Goal: Task Accomplishment & Management: Manage account settings

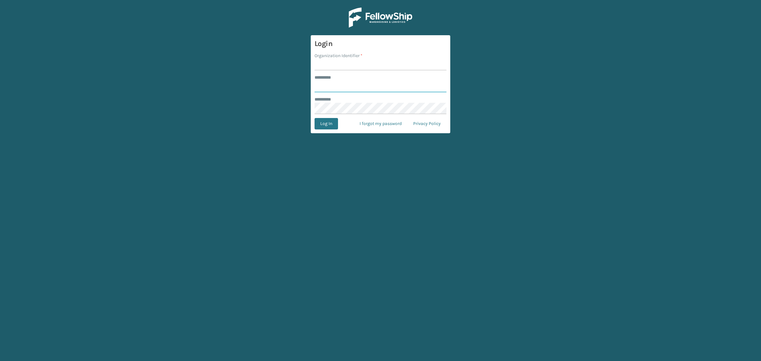
type input "**********"
click at [369, 67] on input "Organization Identifier *" at bounding box center [381, 64] width 132 height 11
type input "SuperAdminOrganization"
click at [331, 126] on button "Log In" at bounding box center [326, 123] width 23 height 11
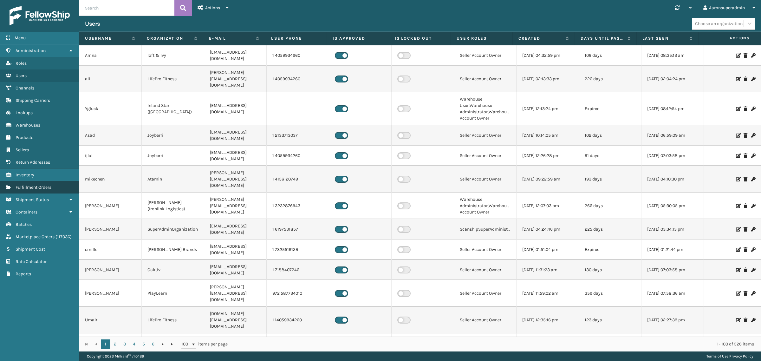
click at [29, 185] on span "Fulfillment Orders" at bounding box center [34, 187] width 36 height 5
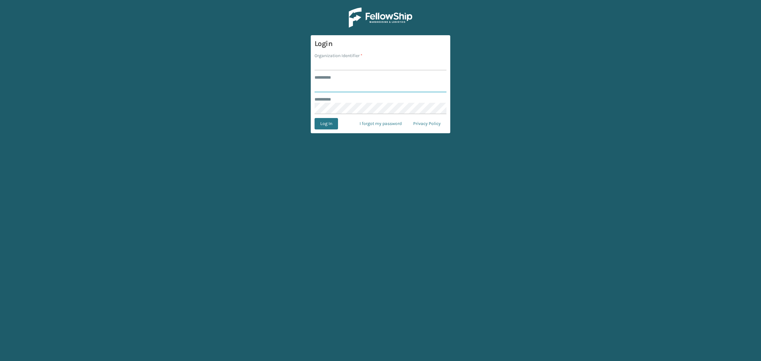
type input "**********"
click at [321, 66] on input "Organization Identifier *" at bounding box center [381, 64] width 132 height 11
type input "SuperAdminOrganization"
click at [323, 126] on button "Log In" at bounding box center [326, 123] width 23 height 11
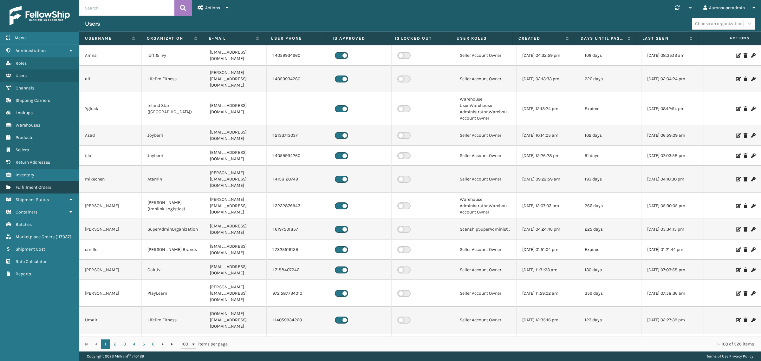
click at [27, 185] on span "Fulfillment Orders" at bounding box center [34, 187] width 36 height 5
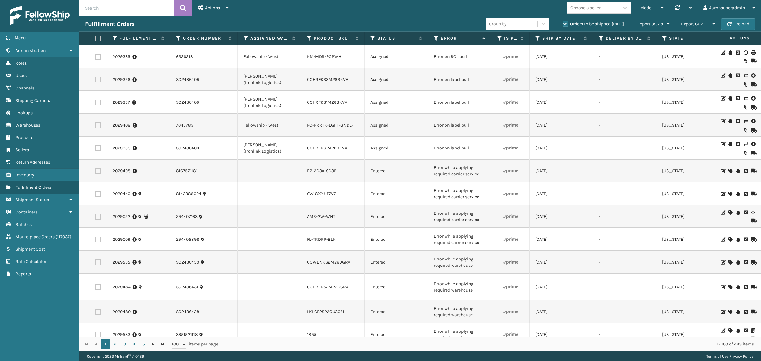
click at [139, 15] on input "text" at bounding box center [126, 8] width 95 height 16
paste input "MIL-TFSB-Q-A"
type input "MIL-TFSB-Q-A"
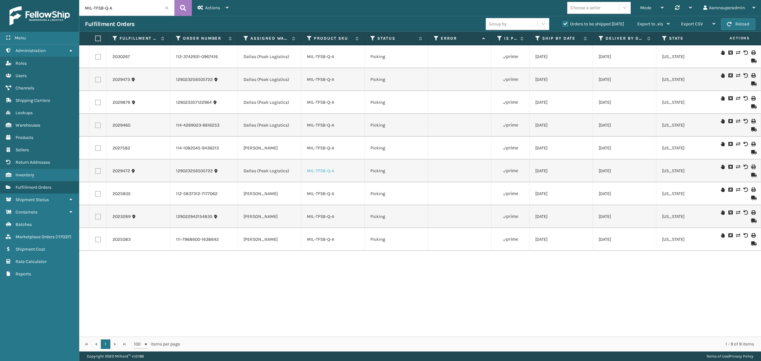
click at [325, 169] on link "MIL-TFSB-Q-A" at bounding box center [320, 170] width 27 height 5
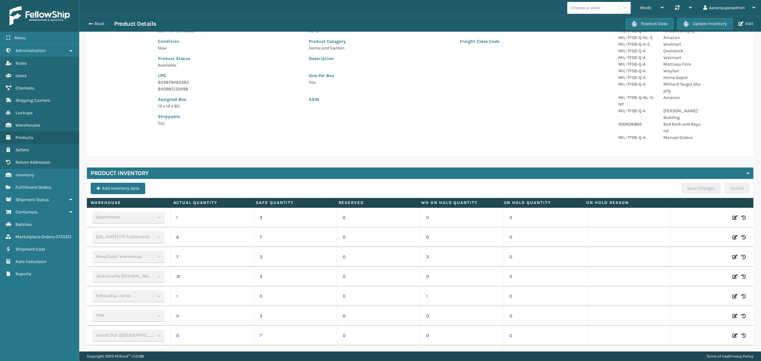
scroll to position [106, 0]
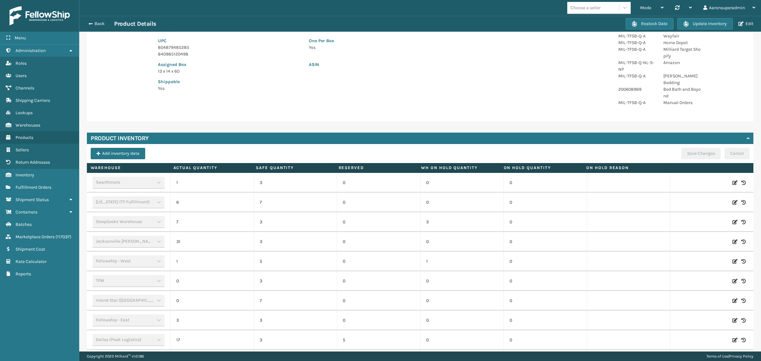
click at [732, 238] on icon at bounding box center [734, 241] width 5 height 6
click at [198, 236] on input "31" at bounding box center [212, 241] width 55 height 11
type input "0"
click at [676, 238] on button "ADD" at bounding box center [682, 242] width 16 height 8
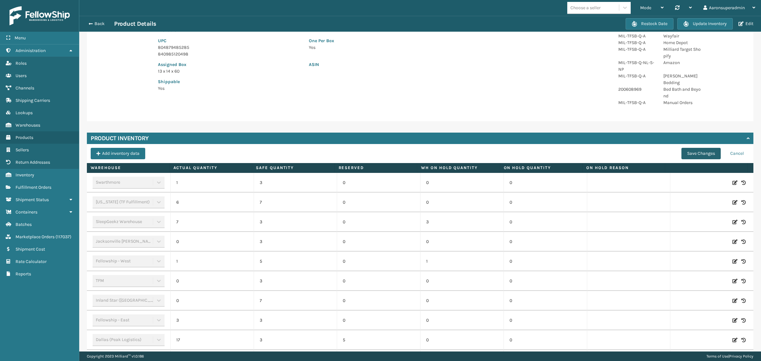
click at [683, 148] on button "Save Changes" at bounding box center [700, 153] width 39 height 11
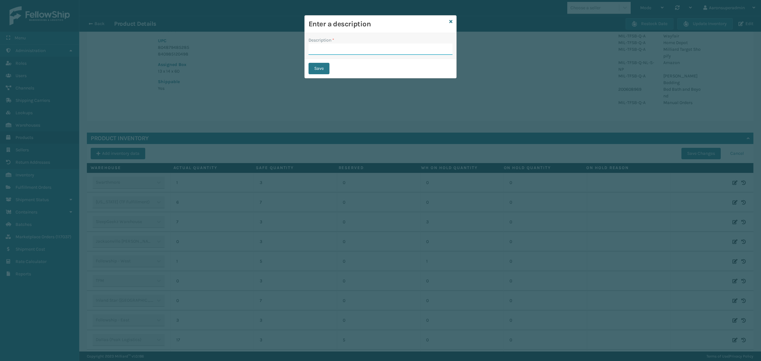
drag, startPoint x: 334, startPoint y: 49, endPoint x: 346, endPoint y: 58, distance: 15.0
click at [334, 49] on input "Description *" at bounding box center [381, 48] width 144 height 11
type input "SFP"
click at [315, 70] on button "Save" at bounding box center [319, 68] width 21 height 11
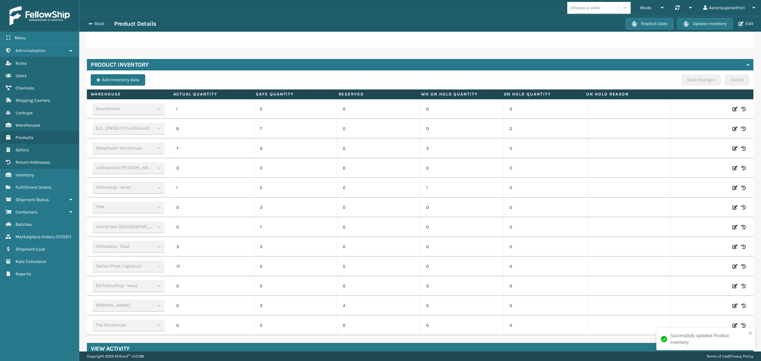
scroll to position [183, 0]
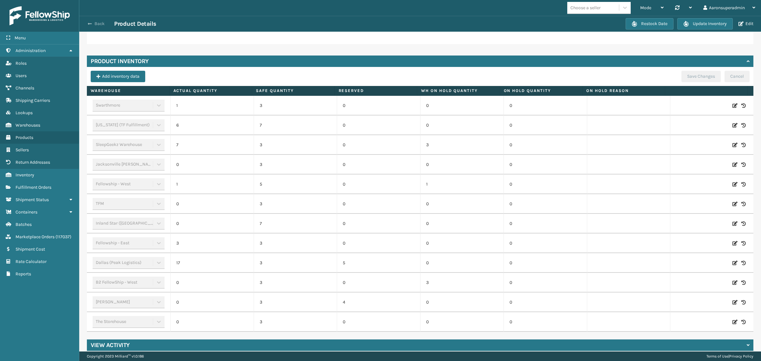
click at [94, 25] on button "Back" at bounding box center [99, 24] width 29 height 6
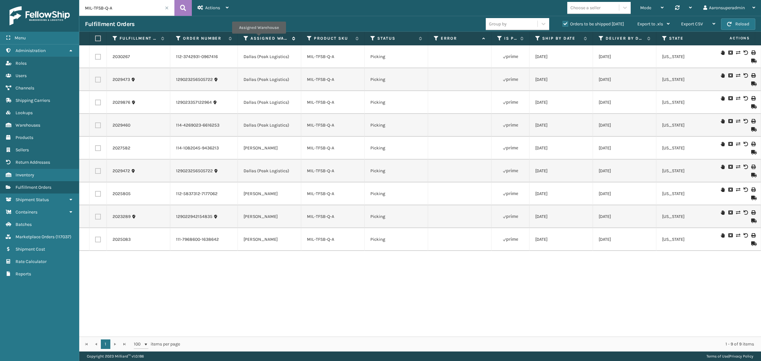
click at [259, 38] on label "Assigned Warehouse" at bounding box center [269, 39] width 38 height 6
click at [736, 167] on icon at bounding box center [738, 167] width 4 height 4
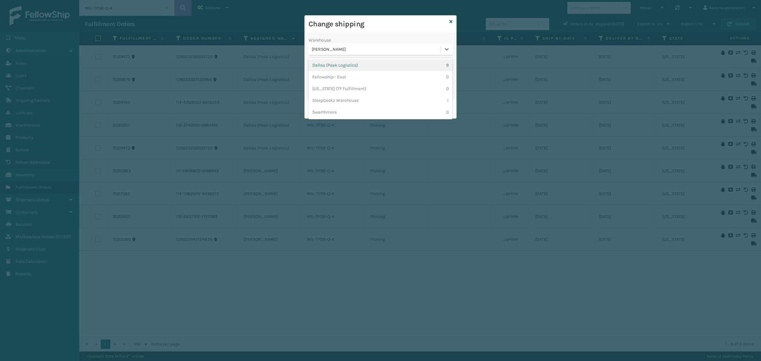
click at [328, 48] on div "[PERSON_NAME]" at bounding box center [377, 49] width 130 height 7
click at [448, 22] on div "Change shipping" at bounding box center [381, 24] width 152 height 17
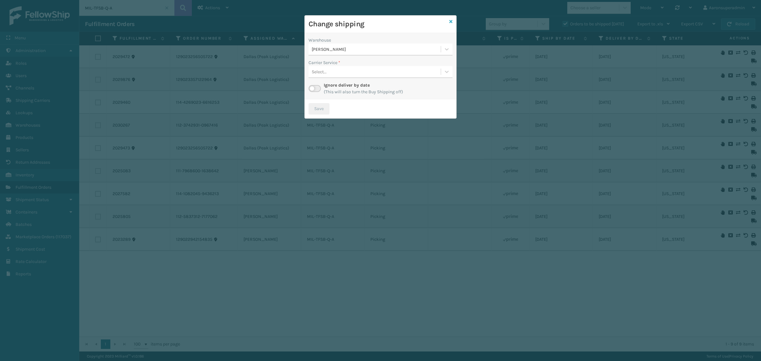
click at [450, 21] on icon at bounding box center [450, 21] width 3 height 4
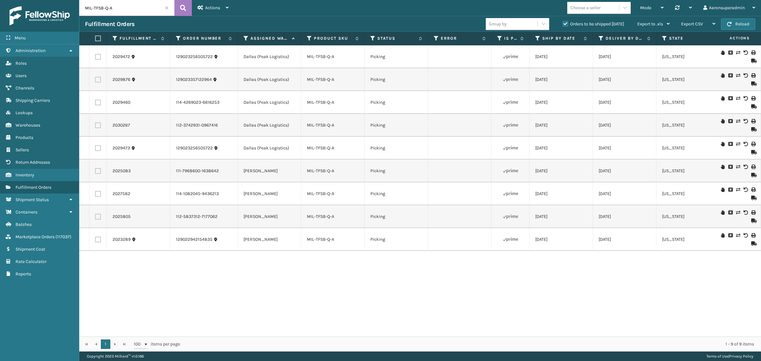
click at [99, 170] on label at bounding box center [98, 171] width 6 height 6
click at [95, 170] on input "checkbox" at bounding box center [95, 170] width 0 height 4
checkbox input "true"
click at [99, 193] on label at bounding box center [98, 194] width 6 height 6
click at [95, 193] on input "checkbox" at bounding box center [95, 193] width 0 height 4
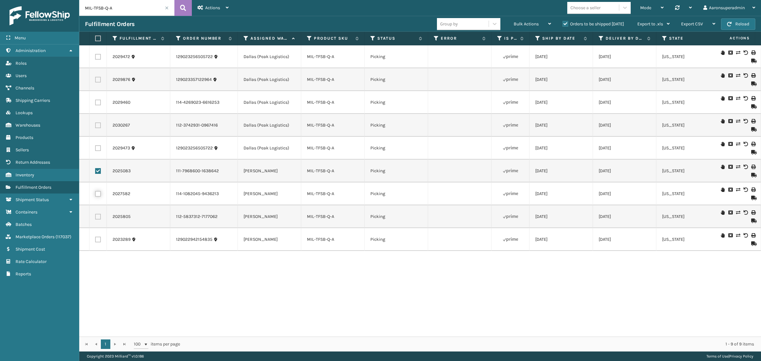
checkbox input "true"
click at [95, 219] on label at bounding box center [98, 217] width 6 height 6
click at [95, 218] on input "checkbox" at bounding box center [95, 216] width 0 height 4
checkbox input "true"
click at [95, 241] on label at bounding box center [98, 240] width 6 height 6
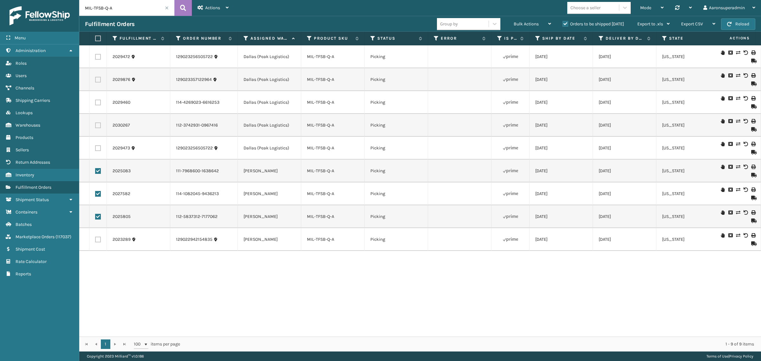
click at [95, 241] on input "checkbox" at bounding box center [95, 239] width 0 height 4
checkbox input "true"
click at [511, 23] on div "Bulk Actions Change shipping On Hold Mark as Shipped Pull Label Assign Update B…" at bounding box center [532, 24] width 49 height 16
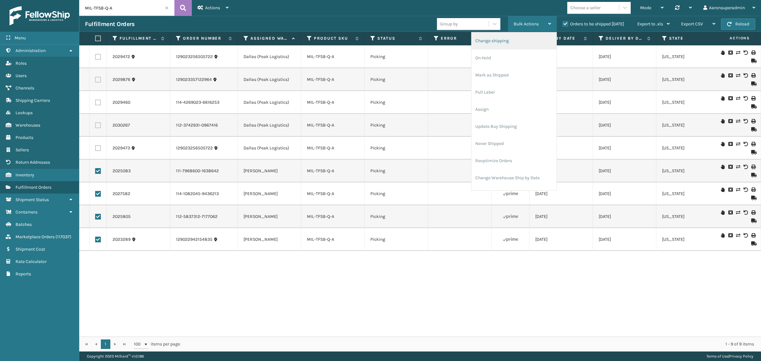
click at [501, 42] on li "Change shipping" at bounding box center [514, 40] width 85 height 17
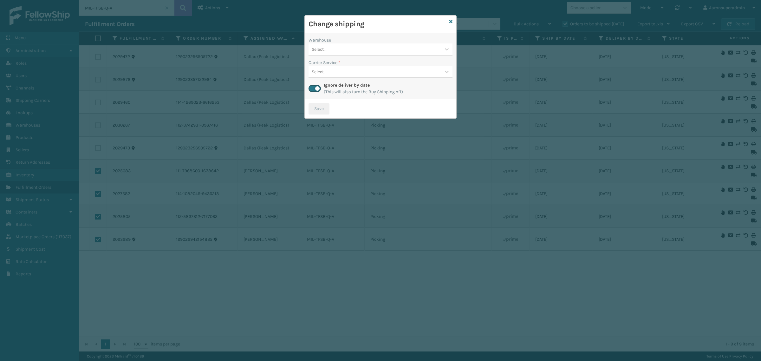
drag, startPoint x: 342, startPoint y: 47, endPoint x: 341, endPoint y: 51, distance: 4.5
click at [342, 47] on div "Select..." at bounding box center [375, 49] width 132 height 10
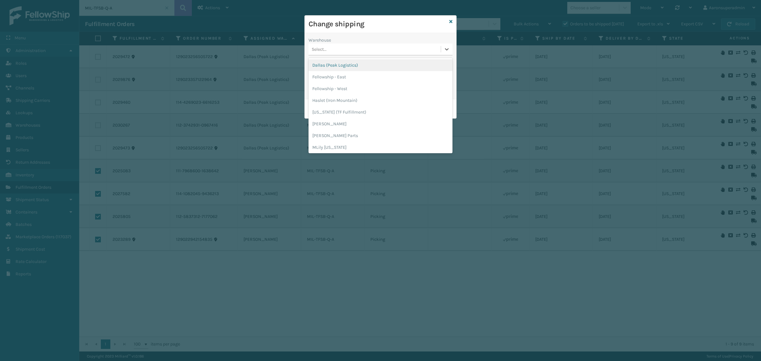
click at [330, 70] on div "Dallas (Peak Logistics)" at bounding box center [381, 65] width 144 height 12
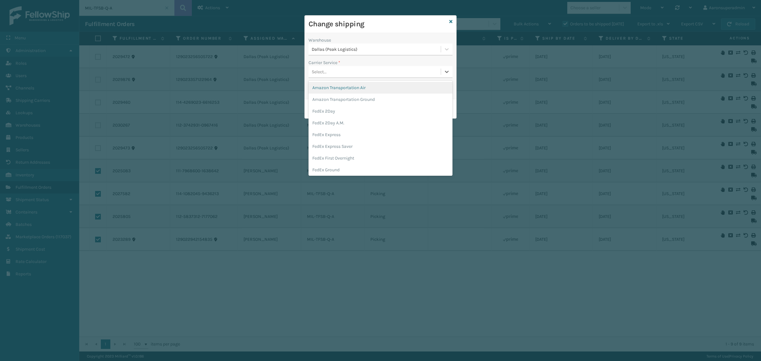
click at [330, 70] on div "Select..." at bounding box center [375, 72] width 132 height 10
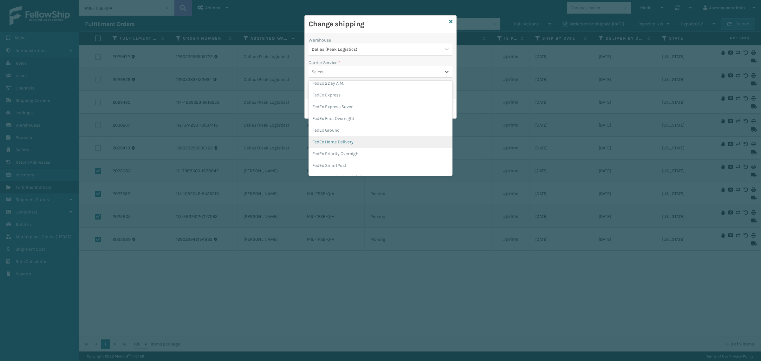
click at [330, 146] on div "FedEx Home Delivery" at bounding box center [381, 142] width 144 height 12
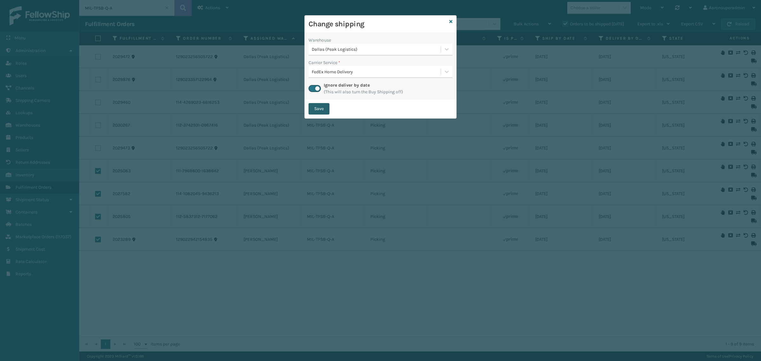
click at [320, 112] on button "Save" at bounding box center [319, 108] width 21 height 11
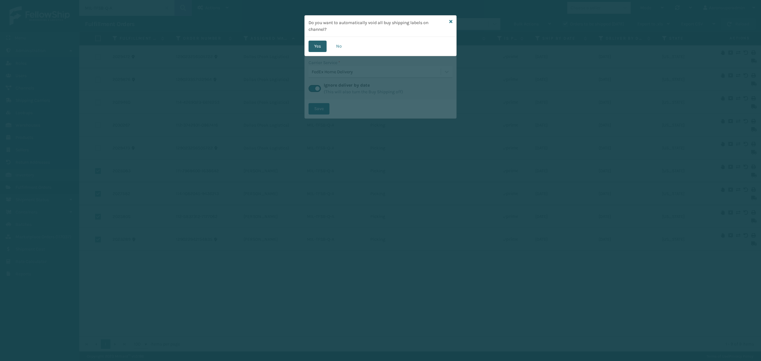
click at [312, 42] on button "Yes" at bounding box center [318, 46] width 18 height 11
checkbox input "false"
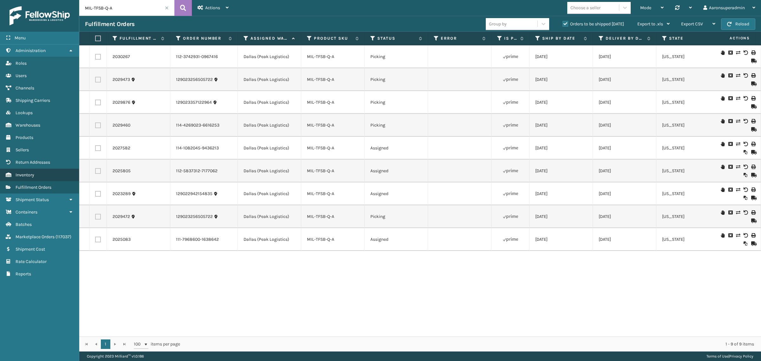
click at [31, 172] on span "Inventory" at bounding box center [25, 174] width 19 height 5
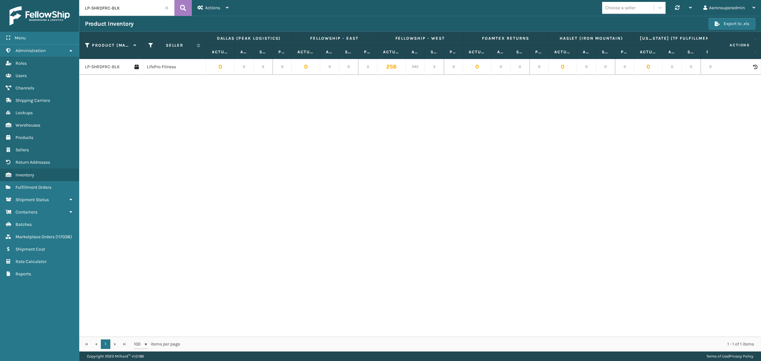
click at [100, 13] on input "LP-SHRDFRC-BLK" at bounding box center [126, 8] width 95 height 16
click at [100, 12] on input "LP-SHRDFRC-BLK" at bounding box center [126, 8] width 95 height 16
paste input "MIL-CFB-DL"
type input "MIL-CFB-DL"
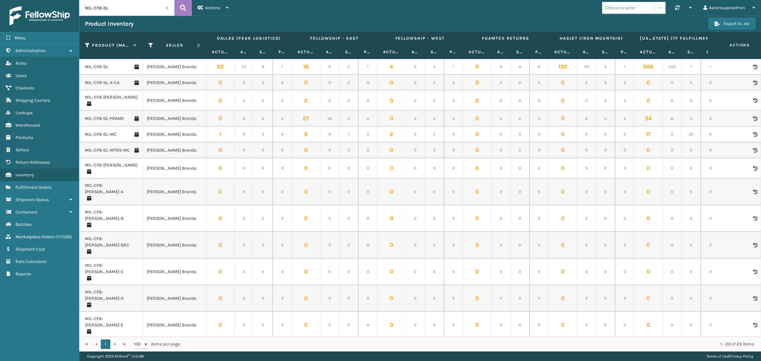
click at [753, 68] on icon at bounding box center [755, 67] width 4 height 4
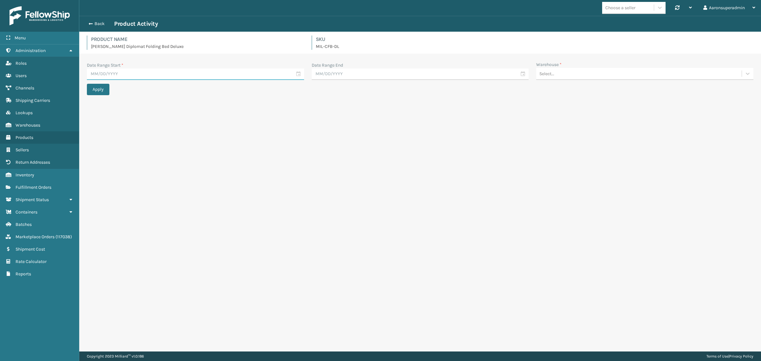
click at [137, 72] on input "text" at bounding box center [195, 73] width 217 height 11
click at [144, 110] on div "1" at bounding box center [149, 111] width 10 height 10
type input "08/01/2025"
click at [355, 73] on input "text" at bounding box center [420, 73] width 217 height 11
click at [350, 140] on div "20" at bounding box center [352, 142] width 10 height 10
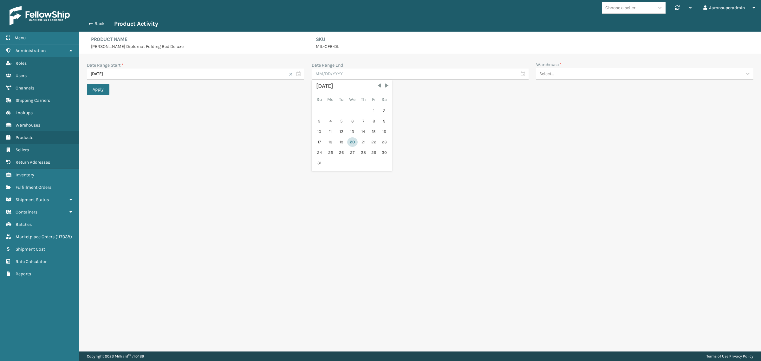
type input "[DATE]"
click at [557, 76] on div "Select..." at bounding box center [638, 73] width 205 height 10
click at [550, 114] on div "Fellowship - West" at bounding box center [644, 113] width 217 height 12
click at [104, 86] on button "Apply" at bounding box center [98, 89] width 23 height 11
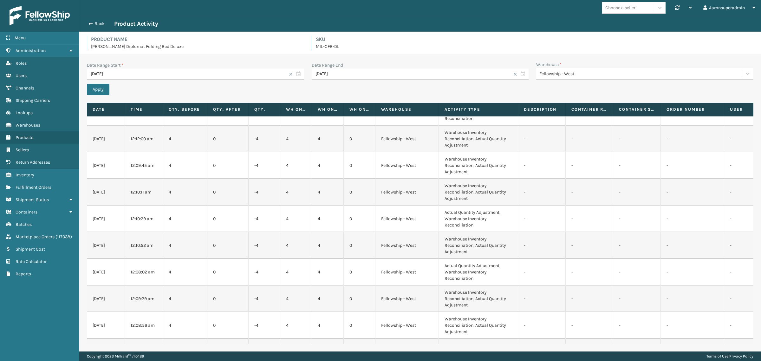
scroll to position [145, 0]
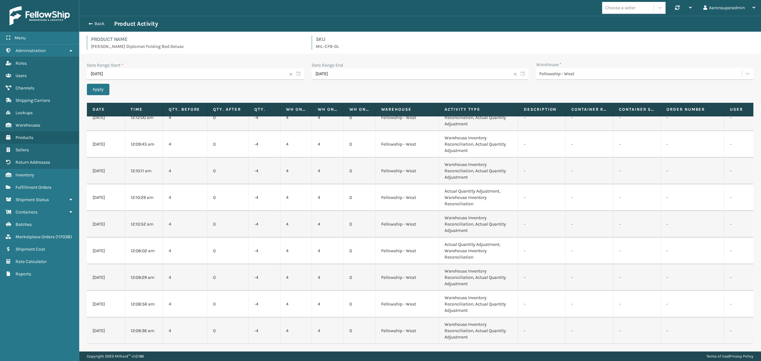
click at [587, 72] on div "Fellowship - West" at bounding box center [640, 73] width 203 height 7
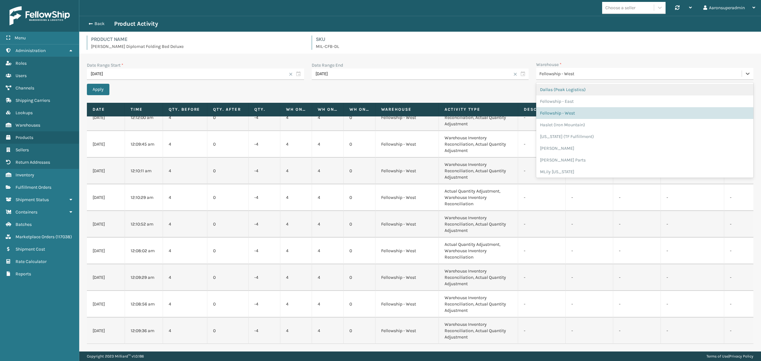
click at [565, 91] on div "Dallas (Peak Logistics)" at bounding box center [644, 90] width 217 height 12
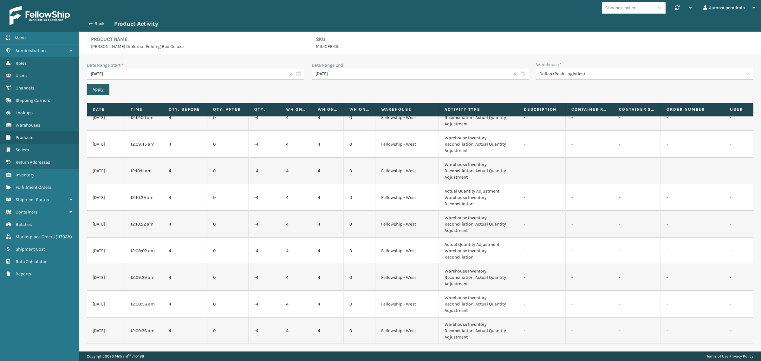
click at [98, 88] on button "Apply" at bounding box center [98, 89] width 23 height 11
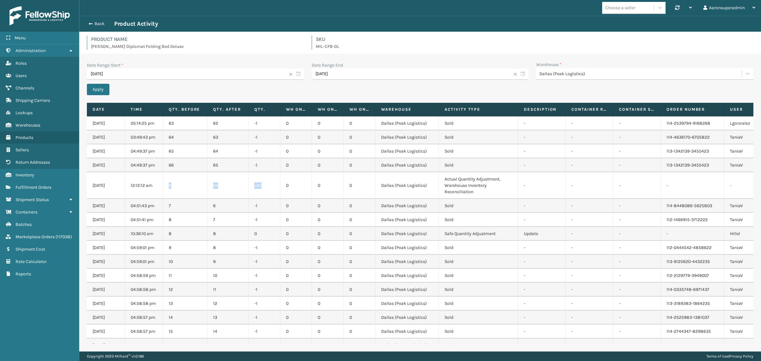
drag, startPoint x: 265, startPoint y: 185, endPoint x: 156, endPoint y: 178, distance: 109.4
click at [156, 183] on tr "08/15/2025 12:12:12 am 6 66 +60 0 0 0 Dallas (Peak Logistics) Actual Quantity A…" at bounding box center [429, 185] width 685 height 27
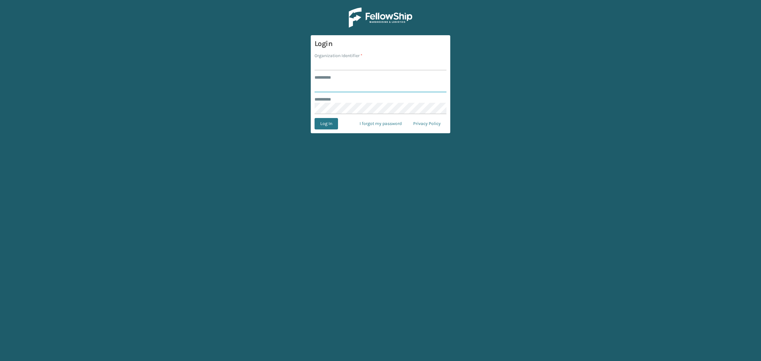
type input "**********"
click at [336, 64] on input "Organization Identifier *" at bounding box center [381, 64] width 132 height 11
type input "SuperAdminOrganization"
click at [327, 119] on button "Log In" at bounding box center [326, 123] width 23 height 11
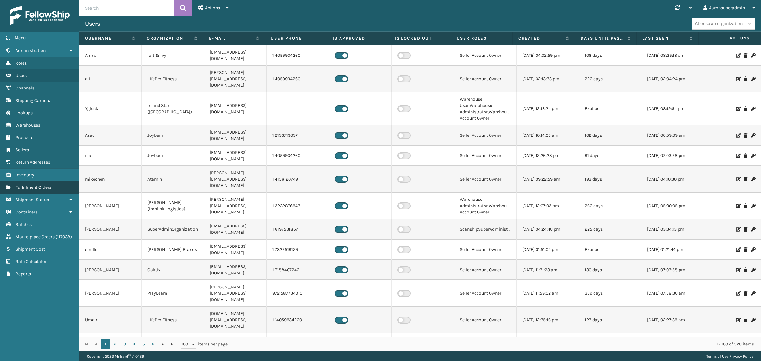
click at [44, 181] on link "Batches Fulfillment Orders" at bounding box center [39, 187] width 79 height 12
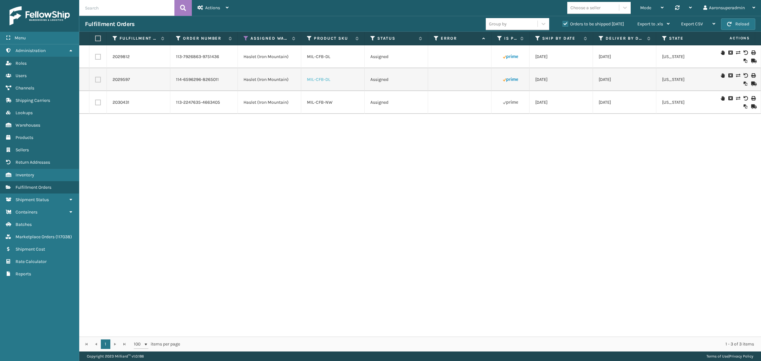
click at [320, 80] on link "MIL-CFB-DL" at bounding box center [318, 79] width 23 height 5
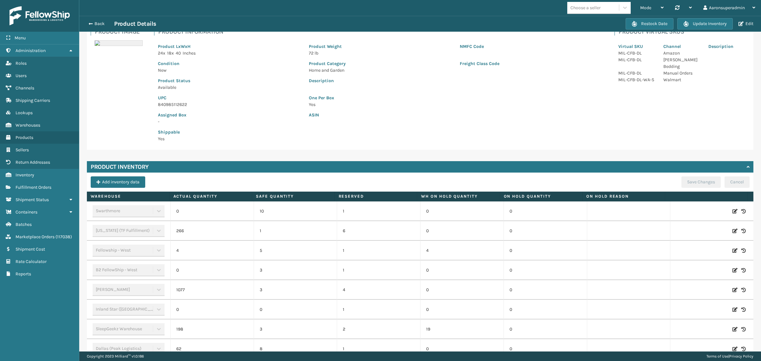
scroll to position [26, 0]
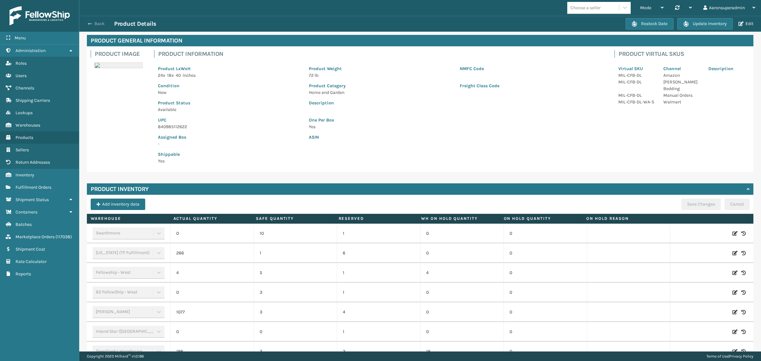
click at [94, 26] on button "Back" at bounding box center [99, 24] width 29 height 6
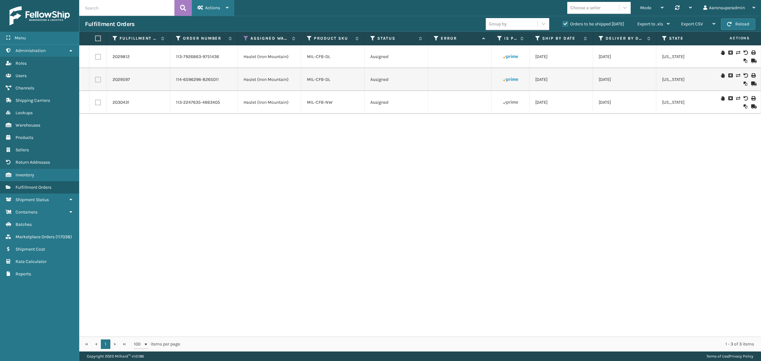
click at [203, 10] on icon at bounding box center [201, 7] width 6 height 4
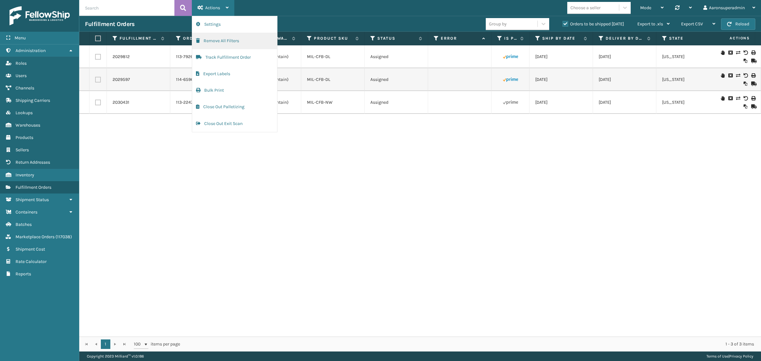
click at [216, 43] on button "Remove All Filters" at bounding box center [234, 41] width 85 height 16
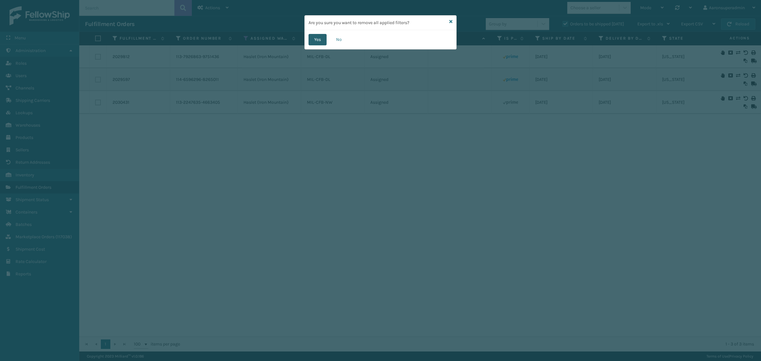
click at [319, 37] on button "Yes" at bounding box center [318, 39] width 18 height 11
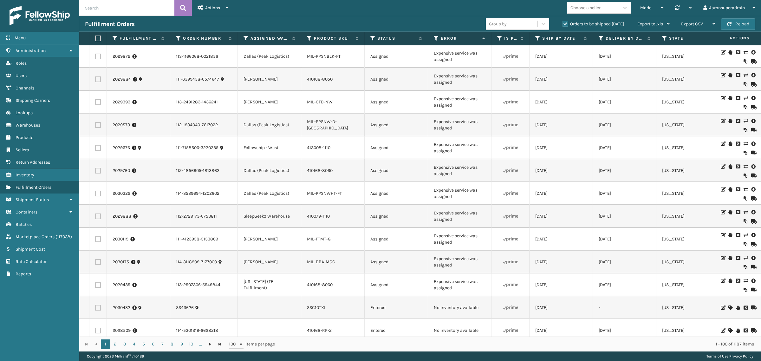
scroll to position [1581, 0]
drag, startPoint x: 453, startPoint y: 176, endPoint x: 433, endPoint y: 169, distance: 21.4
click at [433, 181] on td "Expensive service was assigned" at bounding box center [459, 192] width 63 height 23
copy td "Expensive service was assigned"
click at [131, 4] on input "text" at bounding box center [126, 8] width 95 height 16
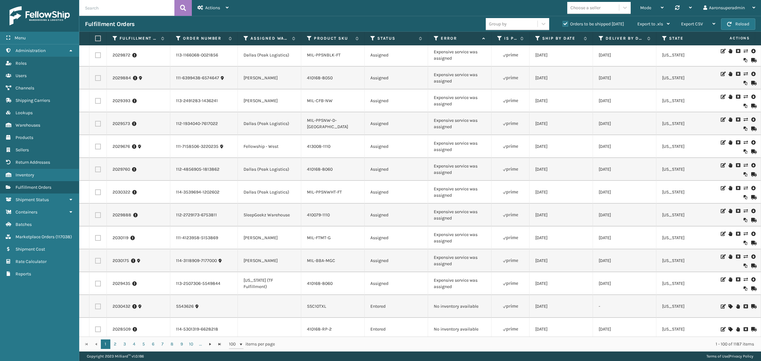
paste input "Expensive service was assigned"
type input "Expensive service was assigned"
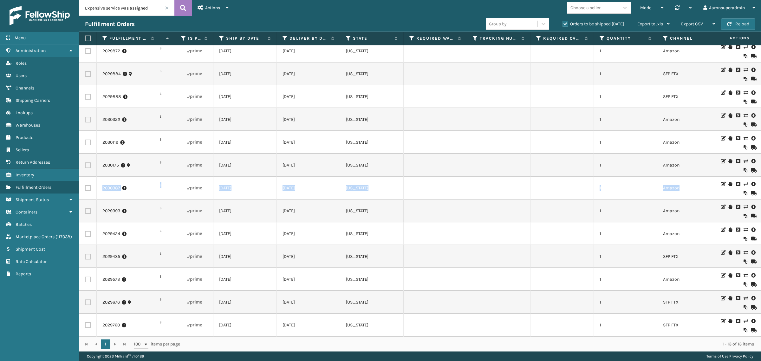
scroll to position [0, 386]
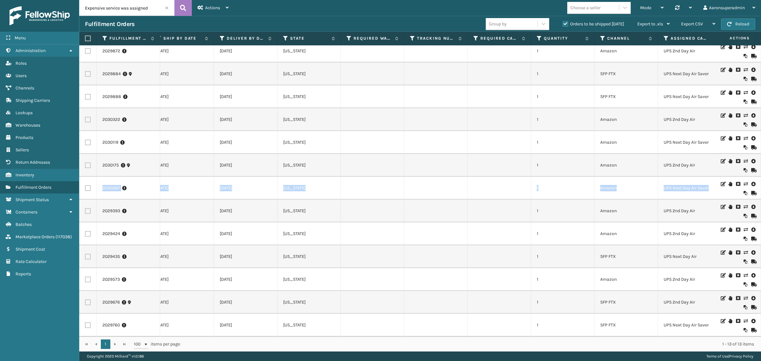
drag, startPoint x: 755, startPoint y: 150, endPoint x: 755, endPoint y: 175, distance: 25.4
click at [755, 175] on div "2029872 113-1166068-0021856 Dallas (Peak Logistics) MIL-PPSNBLK-FT Assigned Exp…" at bounding box center [420, 190] width 682 height 291
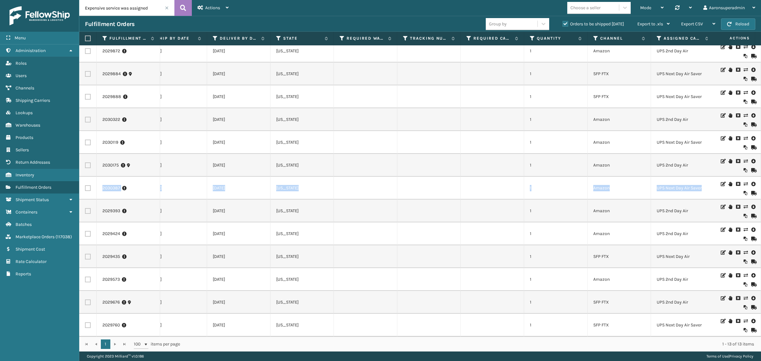
scroll to position [0, 0]
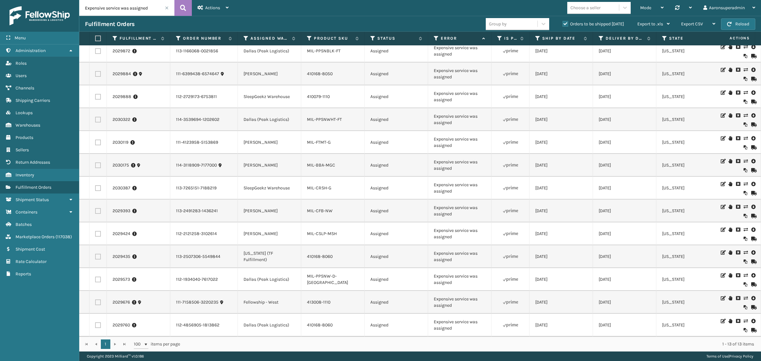
click at [403, 166] on td "Assigned" at bounding box center [396, 165] width 63 height 23
click at [317, 37] on label "Product SKU" at bounding box center [333, 39] width 38 height 6
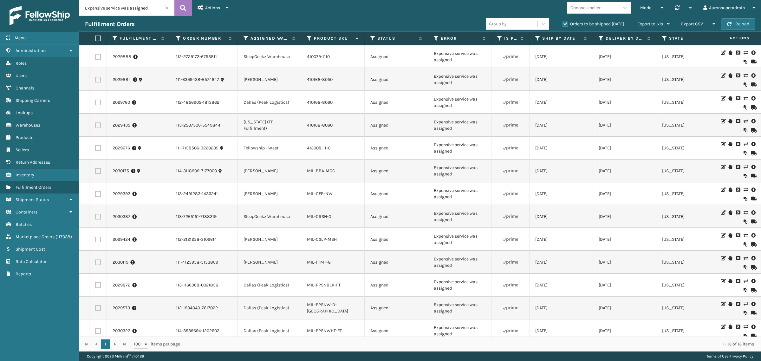
scroll to position [11, 0]
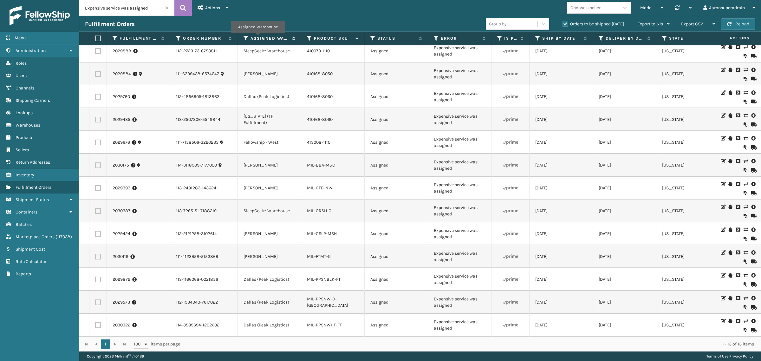
click at [258, 37] on label "Assigned Warehouse" at bounding box center [269, 39] width 38 height 6
click at [97, 276] on label at bounding box center [98, 279] width 6 height 6
click at [95, 276] on input "checkbox" at bounding box center [95, 278] width 0 height 4
checkbox input "true"
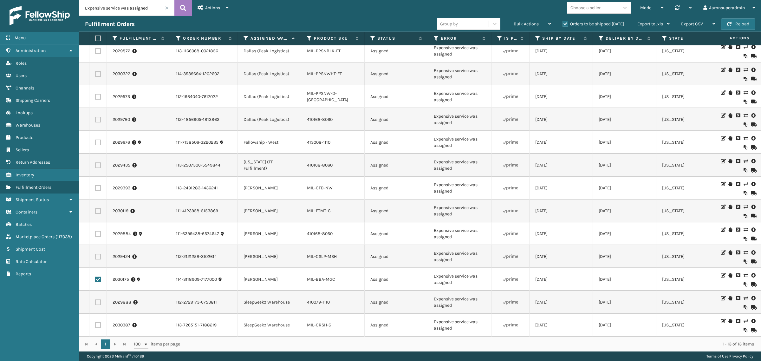
click at [97, 254] on label at bounding box center [98, 257] width 6 height 6
click at [95, 254] on input "checkbox" at bounding box center [95, 256] width 0 height 4
checkbox input "true"
click at [99, 231] on label at bounding box center [98, 234] width 6 height 6
click at [95, 231] on input "checkbox" at bounding box center [95, 233] width 0 height 4
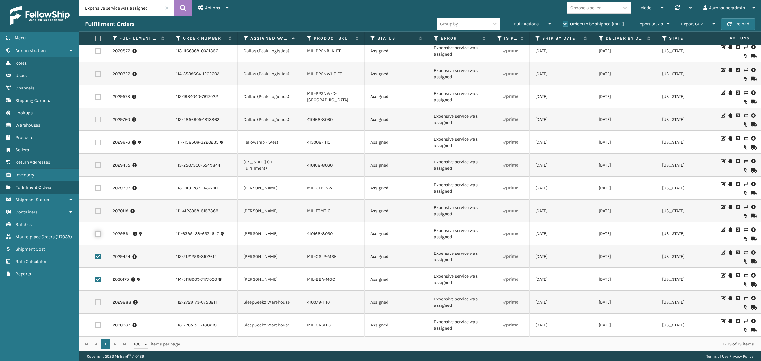
checkbox input "true"
click at [97, 202] on td at bounding box center [97, 210] width 17 height 23
click at [99, 185] on label at bounding box center [98, 188] width 6 height 6
click at [95, 185] on input "checkbox" at bounding box center [95, 187] width 0 height 4
checkbox input "true"
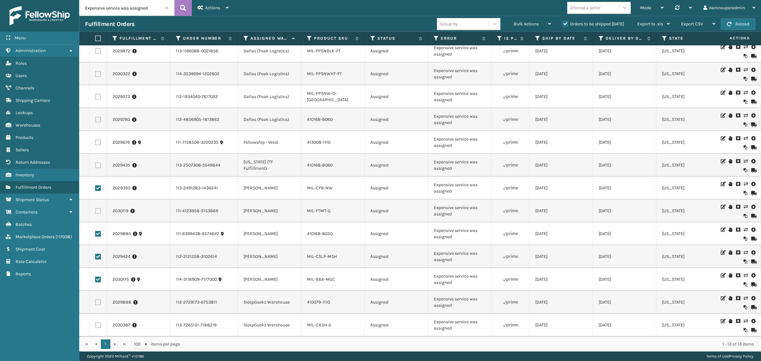
click at [99, 208] on label at bounding box center [98, 211] width 6 height 6
click at [95, 208] on input "checkbox" at bounding box center [95, 210] width 0 height 4
checkbox input "true"
click at [527, 22] on span "Bulk Actions" at bounding box center [526, 23] width 25 height 5
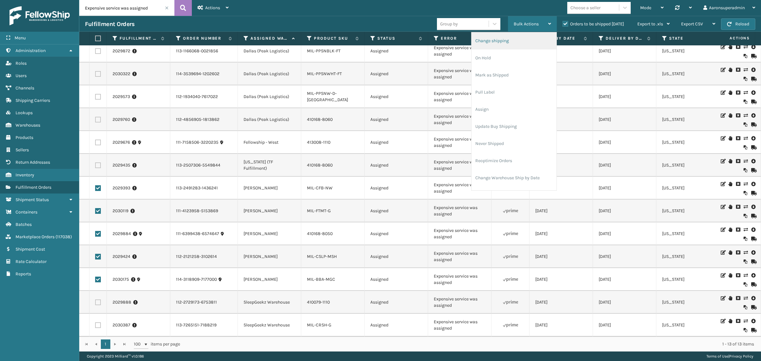
click at [486, 45] on li "Change shipping" at bounding box center [514, 40] width 85 height 17
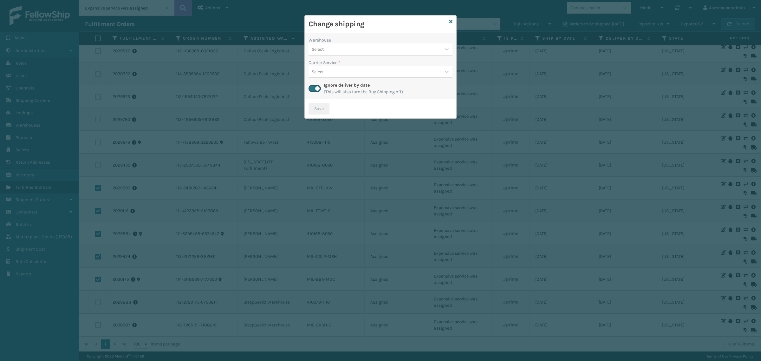
click at [342, 48] on div "Select..." at bounding box center [375, 49] width 132 height 10
click at [343, 51] on div "Select..." at bounding box center [375, 49] width 132 height 10
click at [342, 51] on div "Select..." at bounding box center [375, 49] width 132 height 10
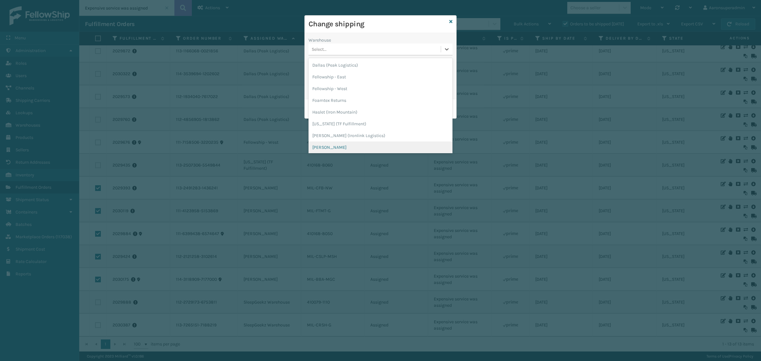
click at [331, 145] on div "[PERSON_NAME]" at bounding box center [381, 147] width 144 height 12
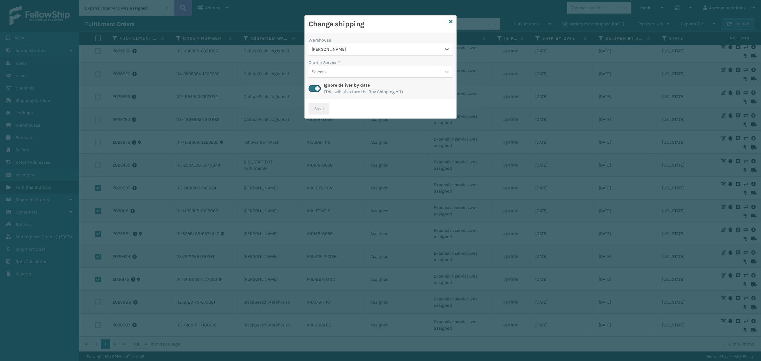
click at [340, 75] on div "Select..." at bounding box center [375, 72] width 132 height 10
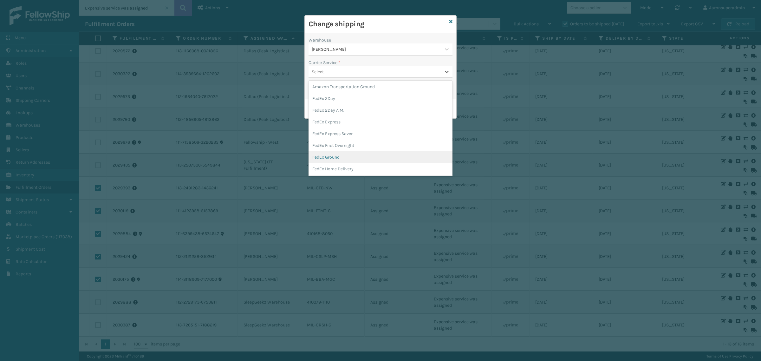
scroll to position [26, 0]
click at [340, 156] on div "FedEx Home Delivery" at bounding box center [381, 155] width 144 height 12
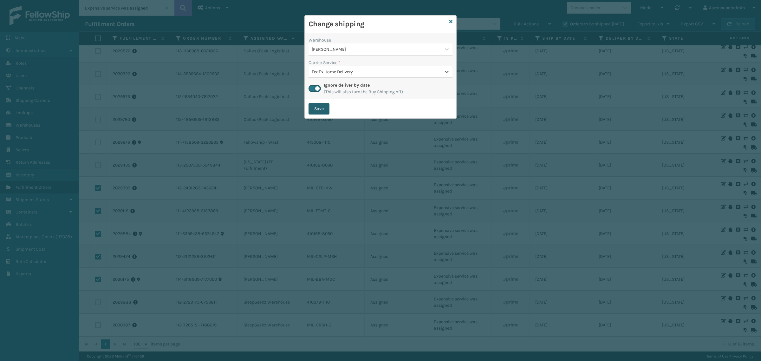
click at [319, 108] on button "Save" at bounding box center [319, 108] width 21 height 11
checkbox input "false"
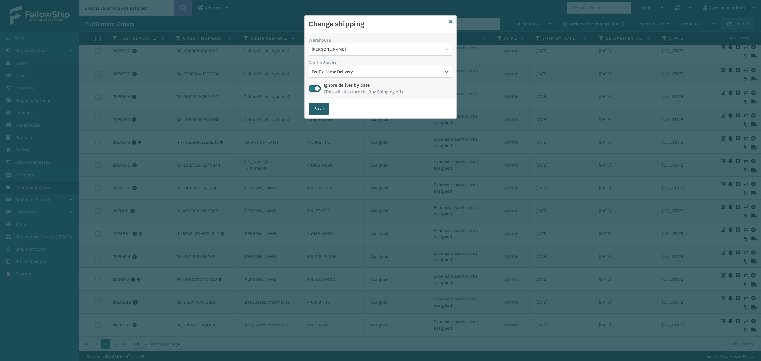
checkbox input "false"
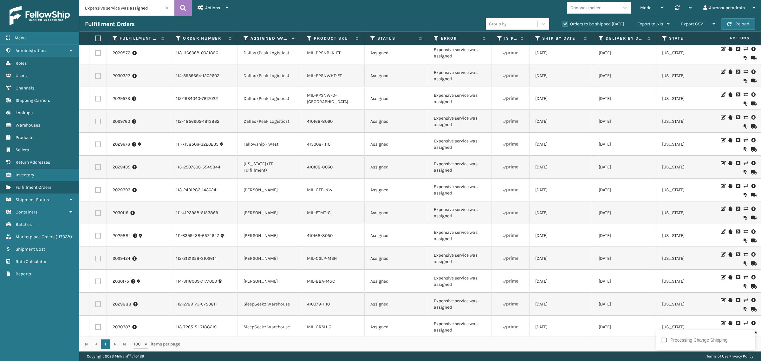
scroll to position [0, 0]
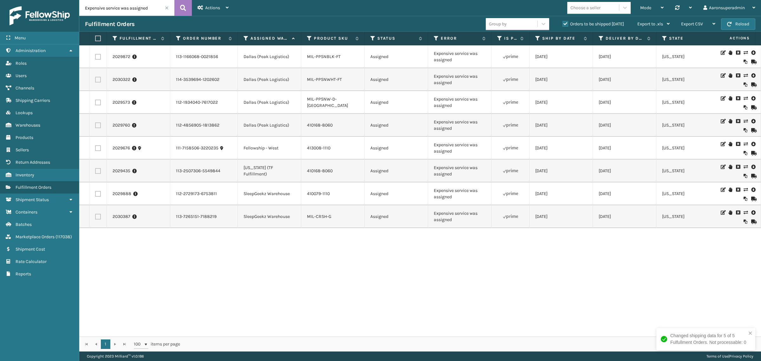
click at [95, 123] on label at bounding box center [98, 125] width 6 height 6
click at [95, 123] on input "checkbox" at bounding box center [95, 124] width 0 height 4
checkbox input "true"
drag, startPoint x: 97, startPoint y: 102, endPoint x: 97, endPoint y: 97, distance: 5.4
click at [97, 102] on label at bounding box center [98, 103] width 6 height 6
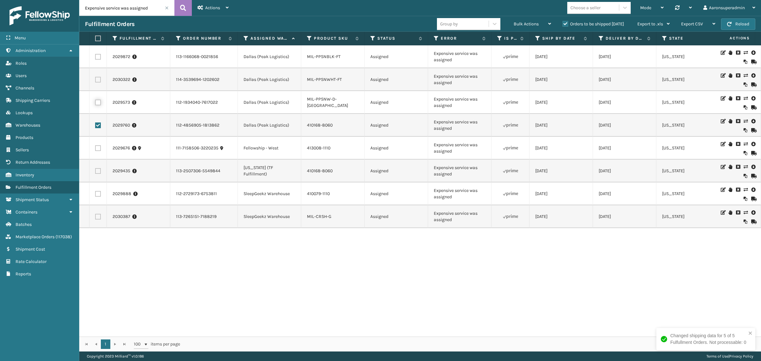
click at [95, 102] on input "checkbox" at bounding box center [95, 102] width 0 height 4
checkbox input "true"
click at [95, 78] on label at bounding box center [98, 80] width 6 height 6
click at [95, 78] on input "checkbox" at bounding box center [95, 79] width 0 height 4
checkbox input "true"
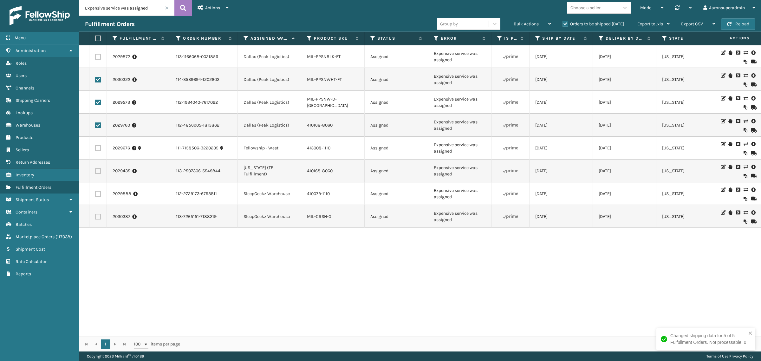
click at [97, 55] on label at bounding box center [98, 57] width 6 height 6
click at [95, 55] on input "checkbox" at bounding box center [95, 56] width 0 height 4
click at [511, 18] on div "Bulk Actions Change shipping On Hold Mark as Shipped Pull Label Assign Update B…" at bounding box center [532, 24] width 49 height 16
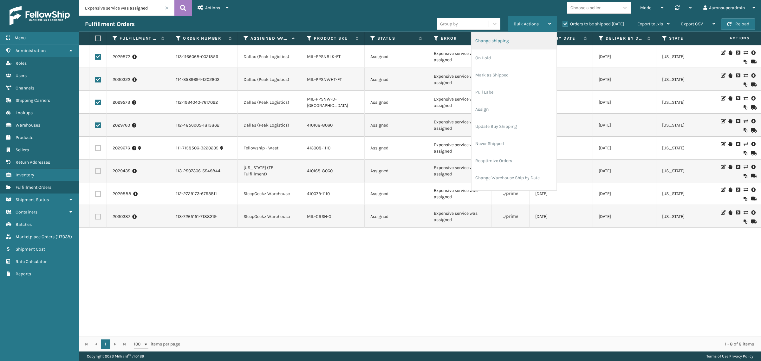
click at [504, 35] on li "Change shipping" at bounding box center [514, 40] width 85 height 17
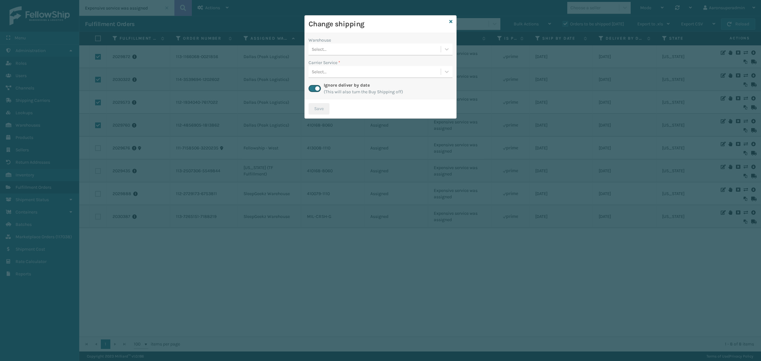
click at [351, 50] on div "Select..." at bounding box center [375, 49] width 132 height 10
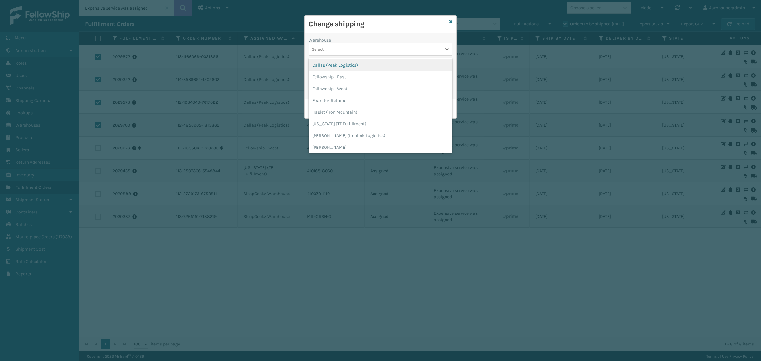
click at [331, 64] on div "Dallas (Peak Logistics)" at bounding box center [381, 65] width 144 height 12
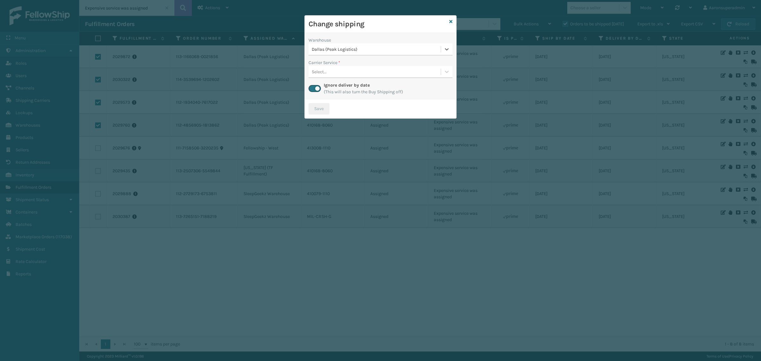
click at [319, 72] on div "Select..." at bounding box center [319, 71] width 15 height 7
click at [449, 21] on icon at bounding box center [450, 21] width 3 height 4
checkbox input "false"
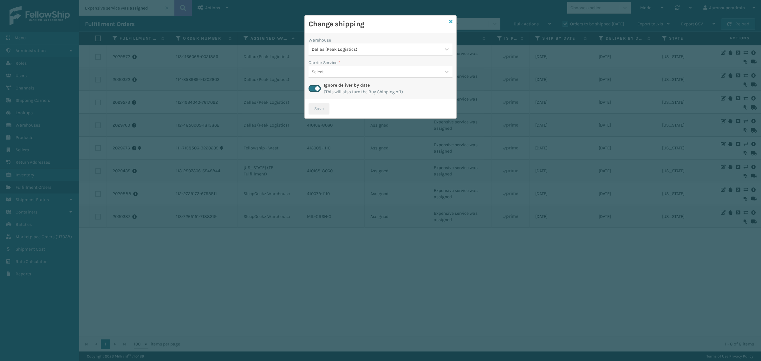
checkbox input "false"
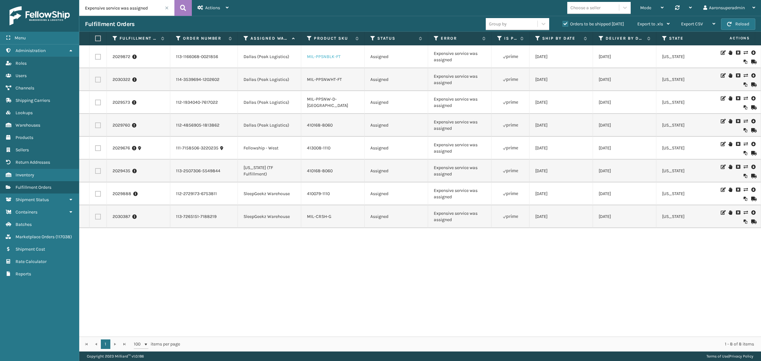
click at [327, 57] on link "MIL-PPSNBLK-FT" at bounding box center [324, 56] width 34 height 5
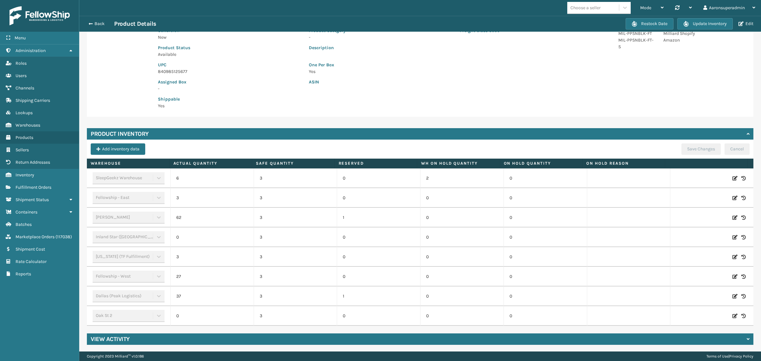
scroll to position [82, 0]
click at [99, 21] on button "Back" at bounding box center [99, 24] width 29 height 6
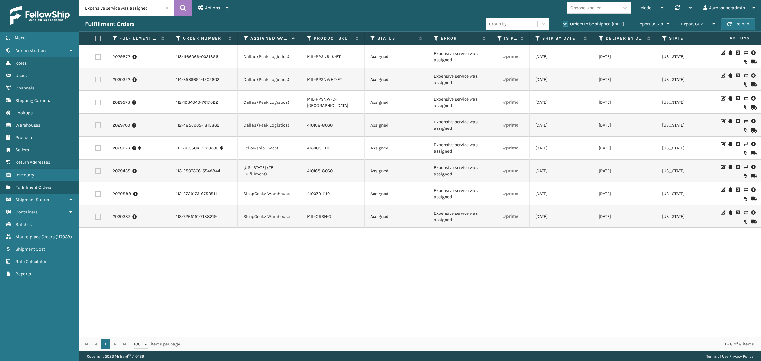
click at [99, 101] on label at bounding box center [98, 103] width 6 height 6
click at [95, 101] on input "checkbox" at bounding box center [95, 102] width 0 height 4
checkbox input "true"
click at [98, 78] on label at bounding box center [98, 80] width 6 height 6
click at [95, 78] on input "checkbox" at bounding box center [95, 79] width 0 height 4
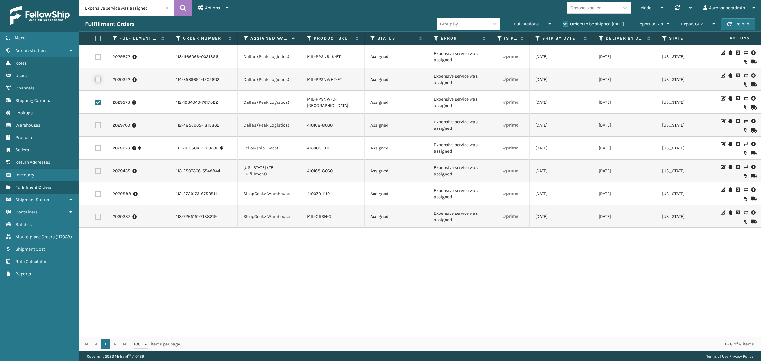
checkbox input "true"
click at [99, 54] on label at bounding box center [98, 57] width 6 height 6
click at [95, 54] on input "checkbox" at bounding box center [95, 56] width 0 height 4
click at [522, 21] on div "Bulk Actions" at bounding box center [532, 24] width 37 height 16
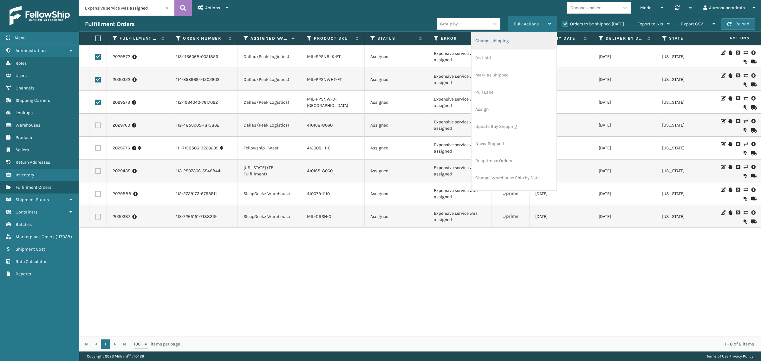
click at [498, 40] on li "Change shipping" at bounding box center [514, 40] width 85 height 17
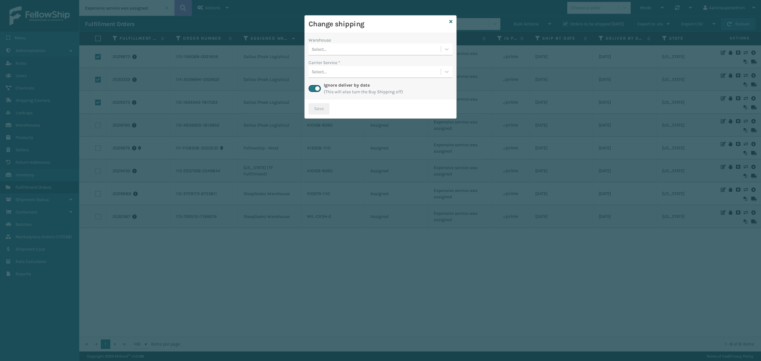
click at [340, 42] on div "Warehouse" at bounding box center [381, 40] width 144 height 7
click at [336, 47] on div "Select..." at bounding box center [375, 49] width 132 height 10
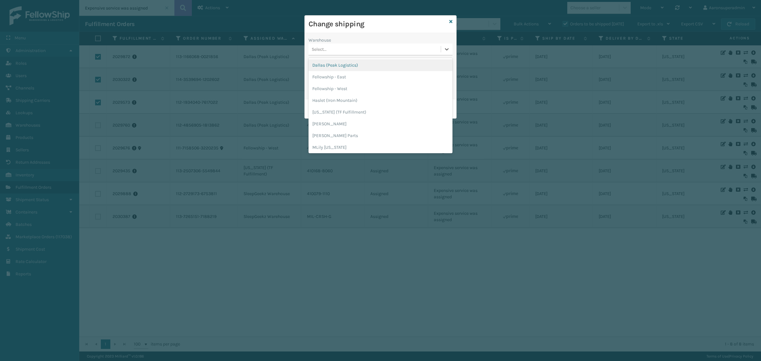
click at [329, 67] on div "Dallas (Peak Logistics)" at bounding box center [381, 65] width 144 height 12
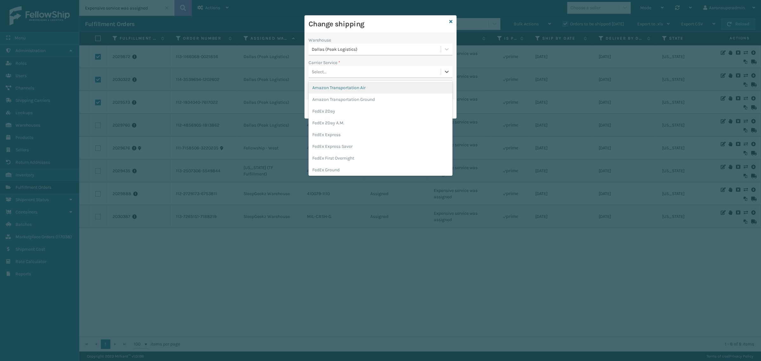
click at [328, 73] on div "Select..." at bounding box center [375, 72] width 132 height 10
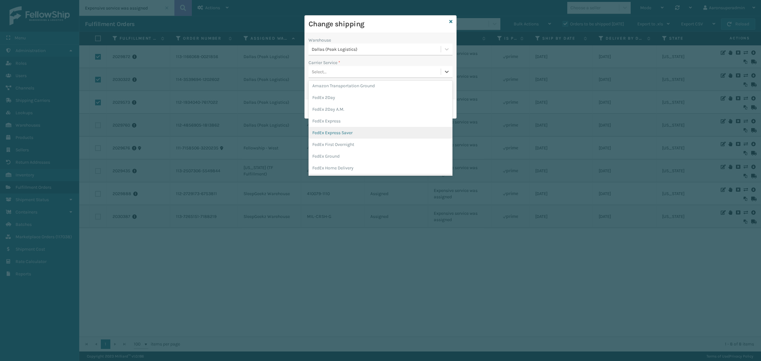
scroll to position [26, 0]
click at [327, 158] on div "FedEx Home Delivery" at bounding box center [381, 155] width 144 height 12
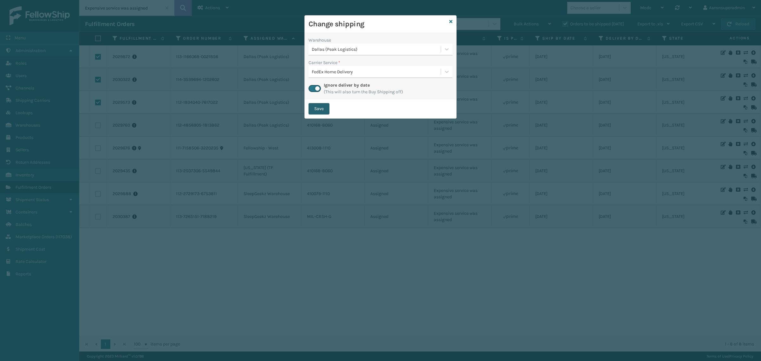
click at [318, 108] on button "Save" at bounding box center [319, 108] width 21 height 11
checkbox input "false"
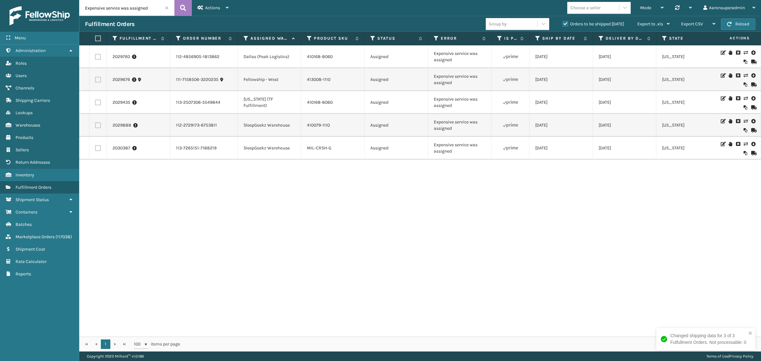
click at [123, 8] on input "Expensive service was assigned" at bounding box center [126, 8] width 95 height 16
paste input "6523967"
type input "6523967"
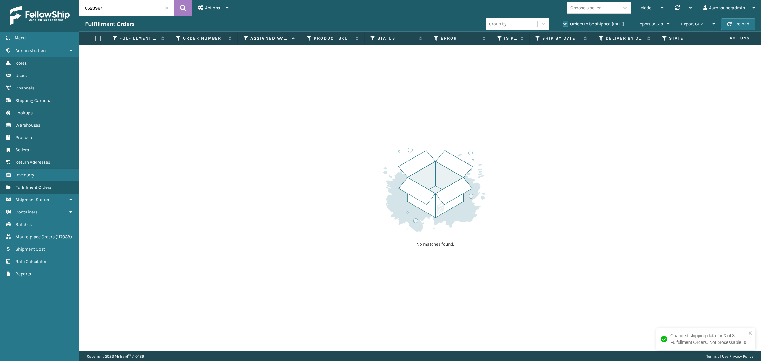
click at [563, 24] on label "Orders to be shipped [DATE]" at bounding box center [594, 23] width 62 height 5
click at [563, 24] on input "Orders to be shipped [DATE]" at bounding box center [563, 22] width 0 height 4
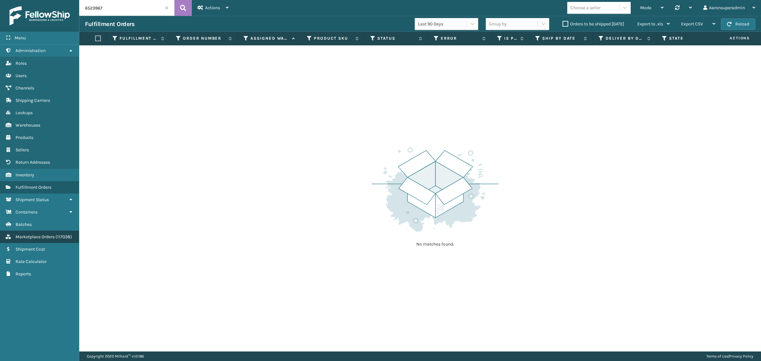
click at [24, 235] on link "Return Addresses Marketplace Orders ( 117038 )" at bounding box center [39, 237] width 79 height 12
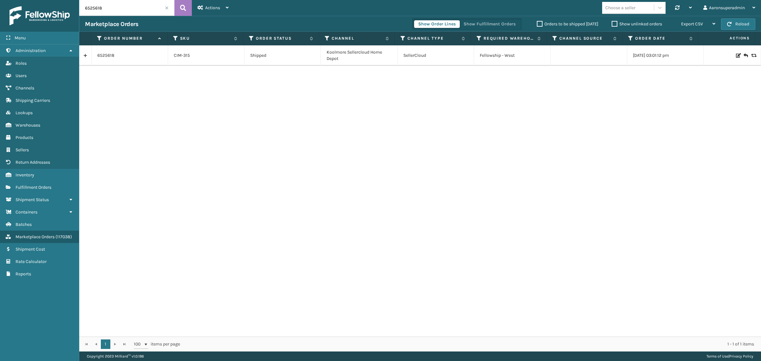
click at [114, 10] on input "6525618" at bounding box center [126, 8] width 95 height 16
drag, startPoint x: 114, startPoint y: 10, endPoint x: 115, endPoint y: 5, distance: 4.9
click at [115, 5] on input "6525618" at bounding box center [126, 8] width 95 height 16
paste input "3967"
type input "6523967"
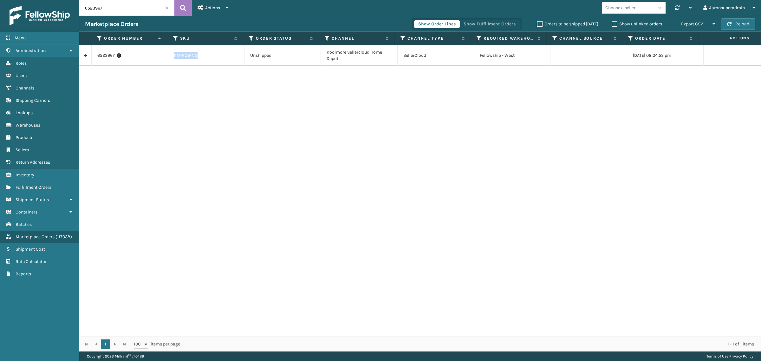
drag, startPoint x: 201, startPoint y: 57, endPoint x: 167, endPoint y: 56, distance: 33.3
click at [168, 56] on td "KM-PC6-NG" at bounding box center [206, 55] width 76 height 20
copy li "KM-PC6-NG"
drag, startPoint x: 342, startPoint y: 61, endPoint x: 321, endPoint y: 53, distance: 22.5
click at [321, 53] on td "Koolmore Sellercloud Home Depot" at bounding box center [359, 55] width 76 height 20
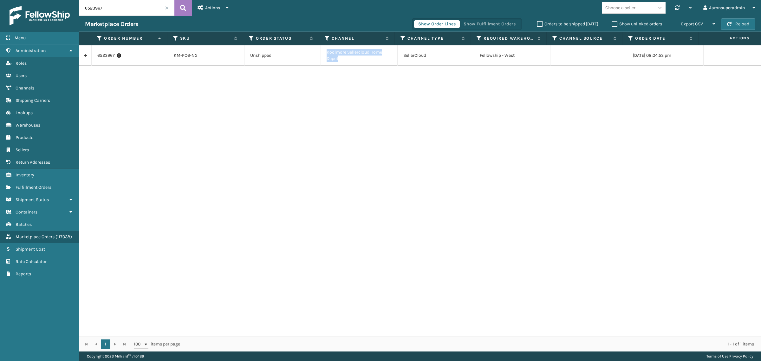
copy td "Koolmore Sellercloud Home Depot"
drag, startPoint x: 213, startPoint y: 59, endPoint x: 163, endPoint y: 60, distance: 49.8
click at [163, 60] on tr "6523967 KM-PC6-NG Unshipped Koolmore Sellercloud Home Depot SellerCloud Fellows…" at bounding box center [420, 55] width 682 height 20
copy tr "KM-PC6-NG"
click at [101, 57] on link "6523967" at bounding box center [105, 55] width 17 height 6
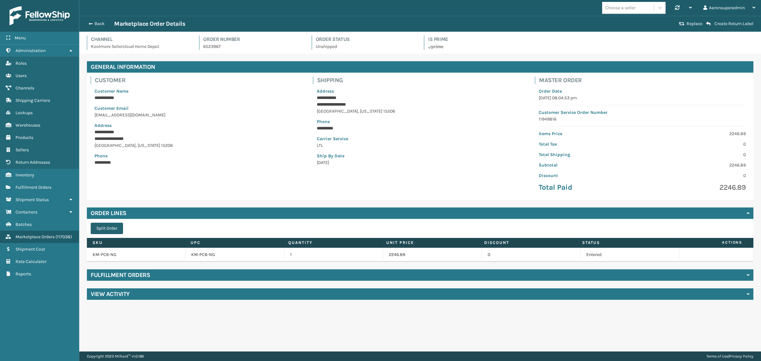
click at [99, 223] on button "Split Order" at bounding box center [107, 228] width 32 height 11
click at [26, 185] on span "Fulfillment Orders" at bounding box center [34, 187] width 36 height 5
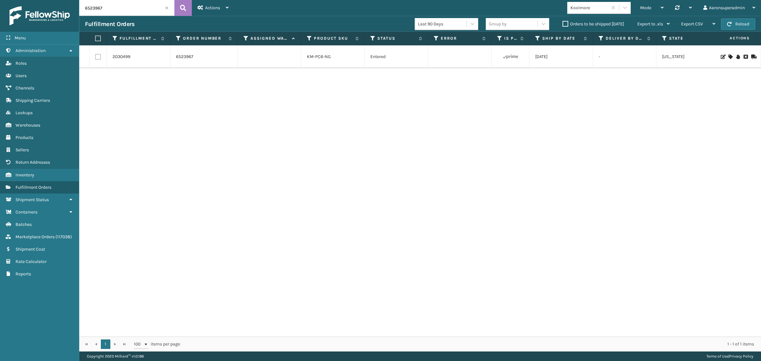
click at [722, 56] on div at bounding box center [737, 57] width 36 height 4
click at [728, 55] on icon at bounding box center [730, 57] width 4 height 4
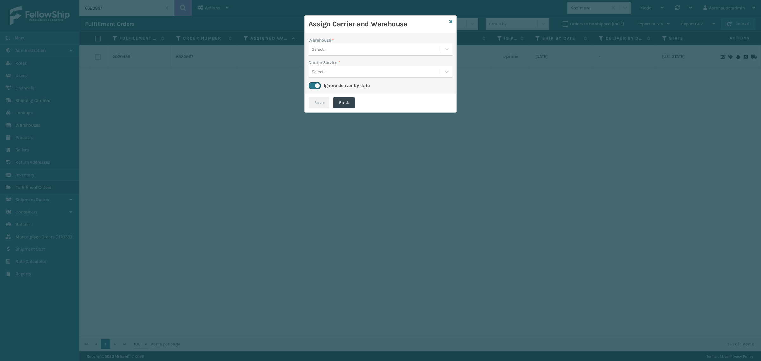
click at [370, 52] on div "Select..." at bounding box center [375, 49] width 132 height 10
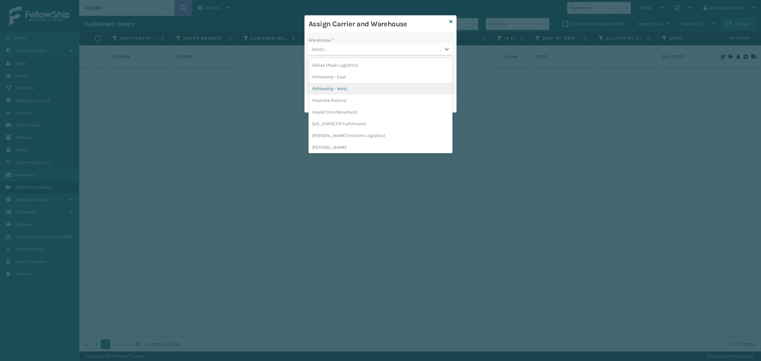
click at [338, 86] on div "Fellowship - West" at bounding box center [381, 89] width 144 height 12
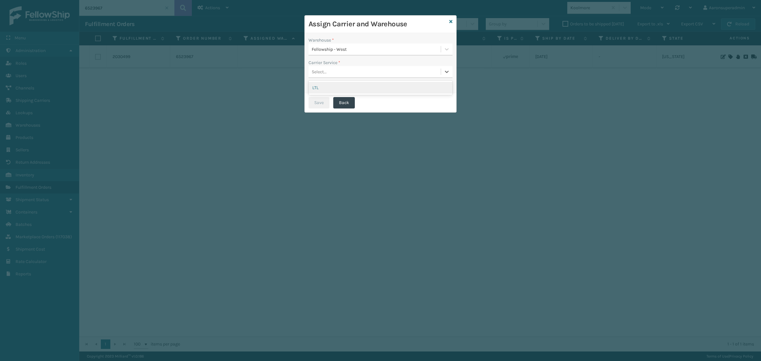
click at [335, 73] on div "Select..." at bounding box center [375, 72] width 132 height 10
click at [336, 89] on div "LTL" at bounding box center [381, 88] width 144 height 12
click at [324, 99] on button "Save" at bounding box center [319, 102] width 21 height 11
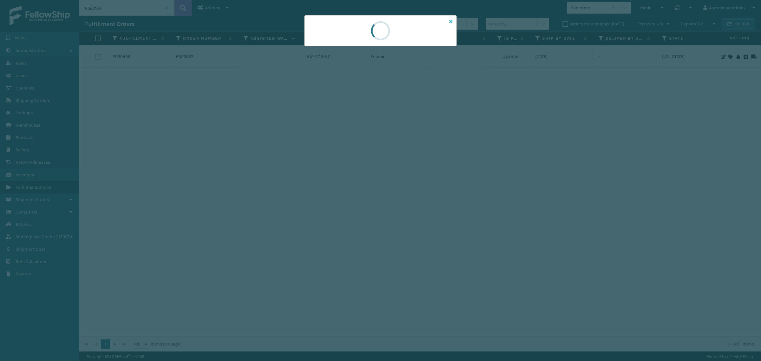
click at [451, 23] on icon at bounding box center [450, 21] width 3 height 4
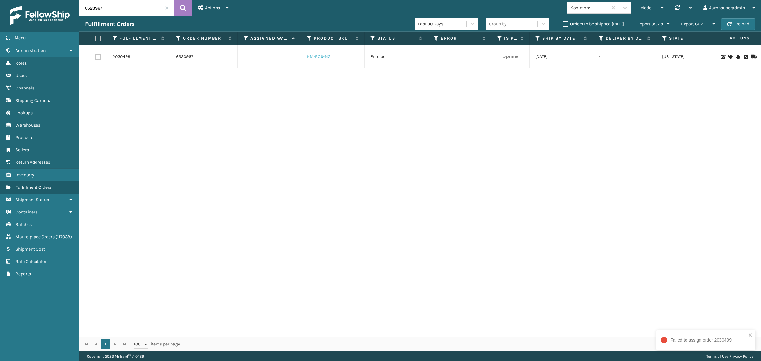
click at [320, 59] on link "KM-PC6-NG" at bounding box center [319, 56] width 24 height 5
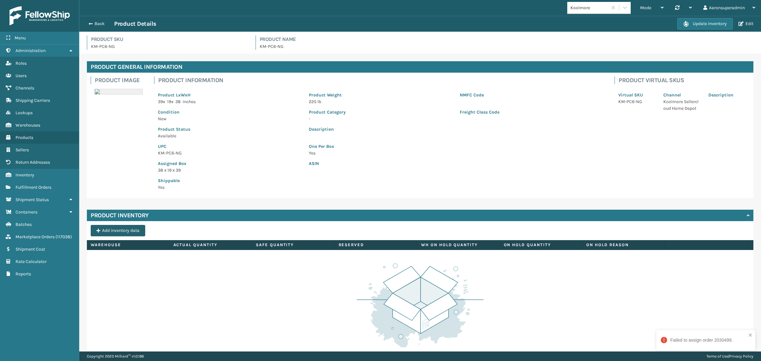
click at [124, 232] on button "Add inventory data" at bounding box center [118, 230] width 55 height 11
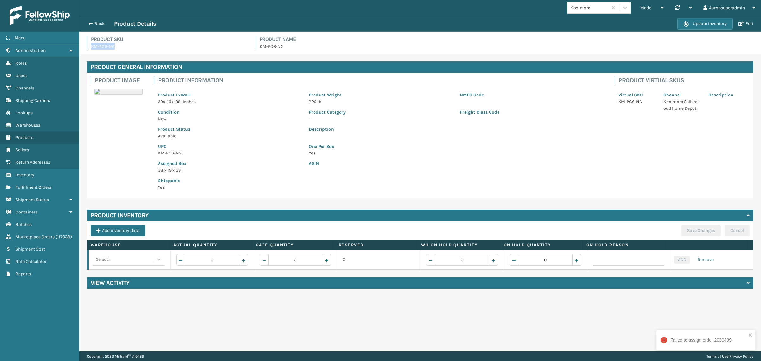
drag, startPoint x: 124, startPoint y: 47, endPoint x: 92, endPoint y: 48, distance: 31.7
click at [92, 48] on p "KM-PC6-NG" at bounding box center [169, 46] width 157 height 7
copy p "KM-PC6-NG"
click at [236, 261] on input "0" at bounding box center [212, 259] width 55 height 11
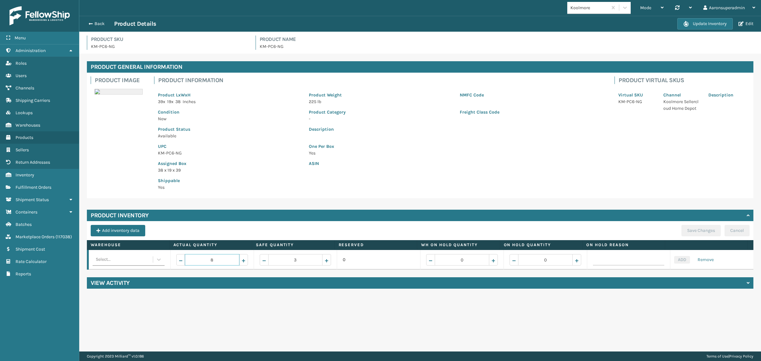
type input "8"
click at [127, 261] on div "Select..." at bounding box center [123, 259] width 60 height 10
click at [126, 274] on div "Fellowship - West" at bounding box center [128, 276] width 71 height 12
drag, startPoint x: 677, startPoint y: 260, endPoint x: 682, endPoint y: 240, distance: 20.9
click at [677, 260] on button "ADD" at bounding box center [682, 260] width 16 height 8
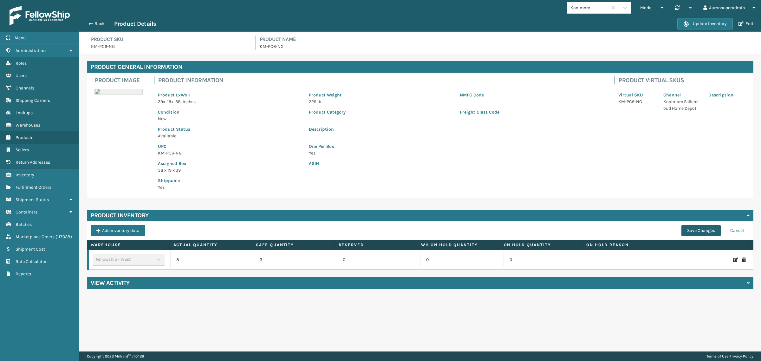
click at [694, 227] on button "Save Changes" at bounding box center [700, 230] width 39 height 11
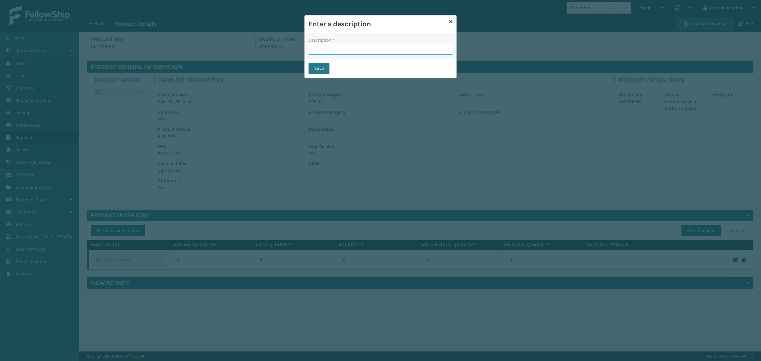
click at [330, 51] on input "Description *" at bounding box center [381, 48] width 144 height 11
type input "SFP"
click at [313, 69] on button "Save" at bounding box center [319, 68] width 21 height 11
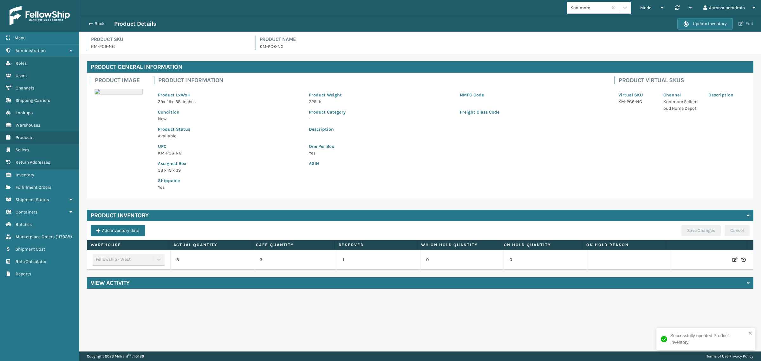
click at [746, 21] on button "Edit" at bounding box center [746, 24] width 19 height 6
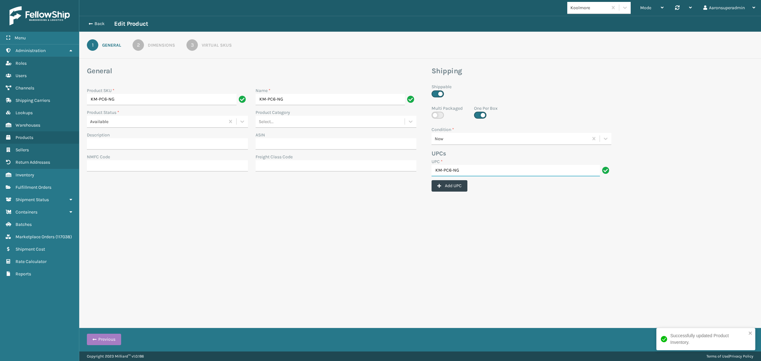
click at [470, 165] on input "KM-PC6-NG" at bounding box center [516, 170] width 168 height 11
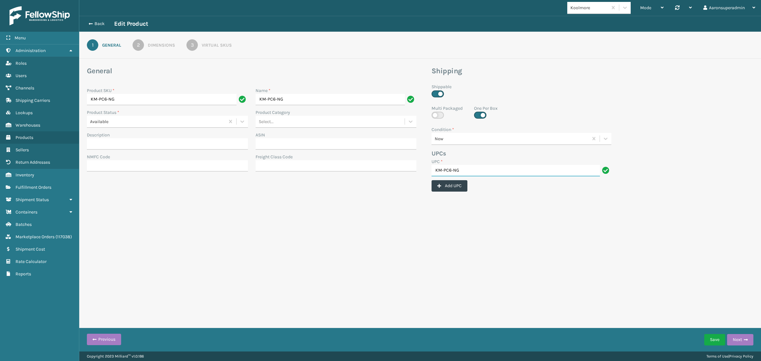
paste input "810158926196"
type input "810158926196"
click at [716, 344] on button "Save" at bounding box center [714, 339] width 21 height 11
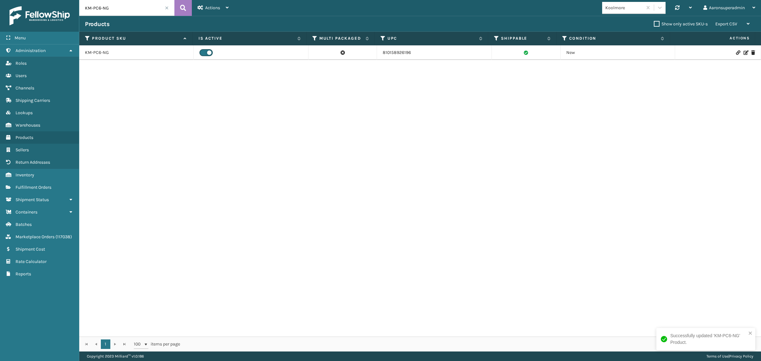
click at [113, 8] on input "KM-PC6-NG" at bounding box center [126, 8] width 95 height 16
click at [38, 234] on span "Marketplace Orders" at bounding box center [35, 236] width 39 height 5
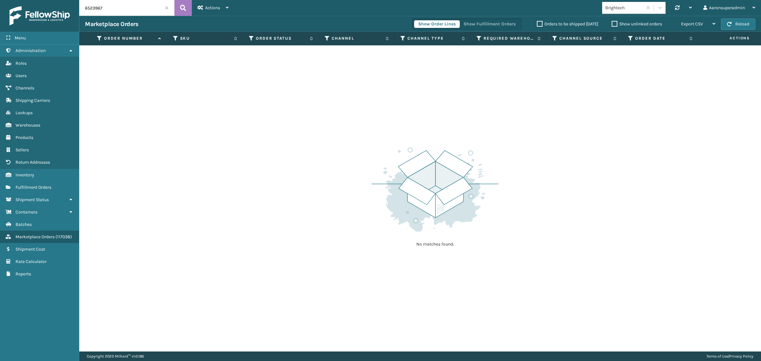
click at [107, 8] on input "6523967" at bounding box center [126, 8] width 95 height 16
paste input "2030026"
click at [183, 9] on icon at bounding box center [183, 8] width 6 height 10
click at [84, 8] on input "2030026" at bounding box center [126, 8] width 95 height 16
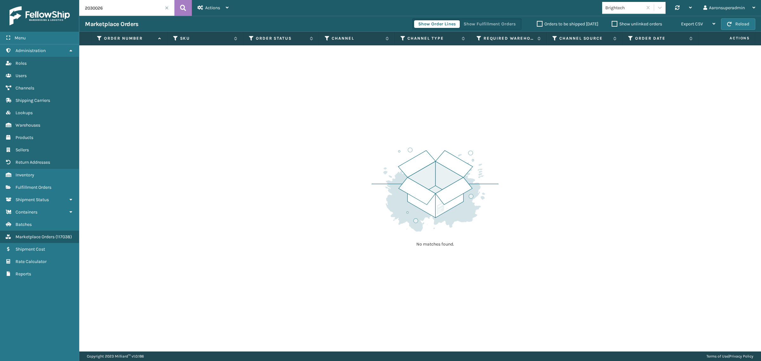
click at [84, 8] on input "2030026" at bounding box center [126, 8] width 95 height 16
click at [84, 9] on input "2030026" at bounding box center [126, 8] width 95 height 16
paste input "8143491547"
type input "8143491547"
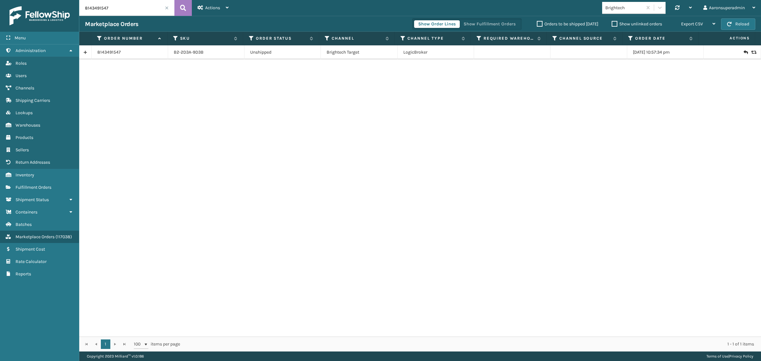
click at [751, 52] on icon at bounding box center [753, 52] width 4 height 4
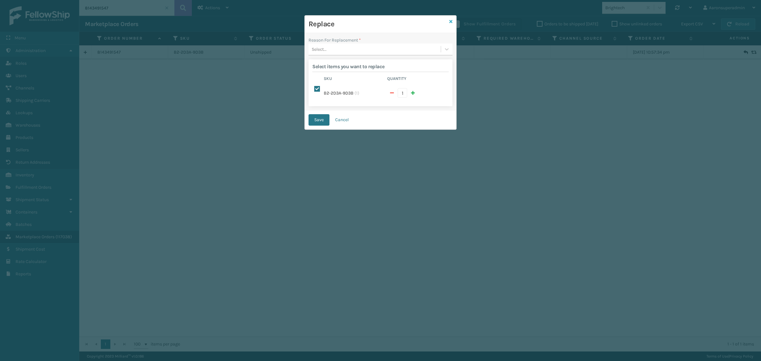
click at [449, 22] on icon at bounding box center [450, 21] width 3 height 4
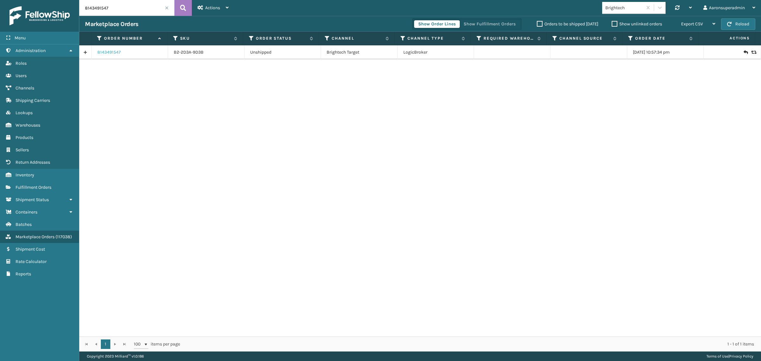
click at [110, 52] on link "8143491547" at bounding box center [108, 52] width 23 height 6
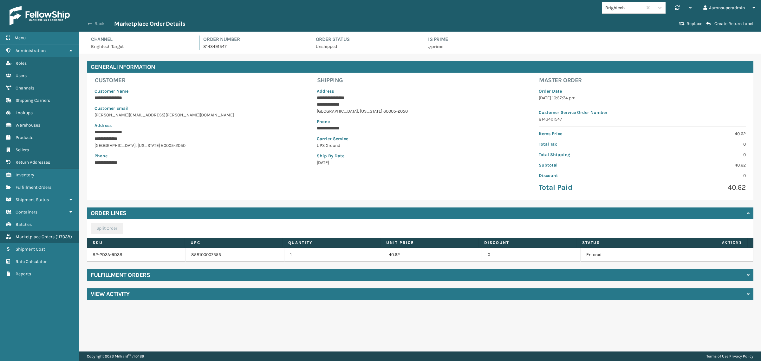
click at [93, 25] on button "Back" at bounding box center [99, 24] width 29 height 6
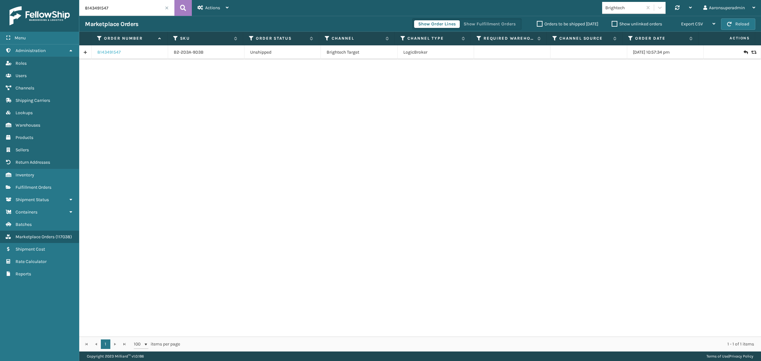
click at [111, 51] on link "8143491547" at bounding box center [108, 52] width 23 height 6
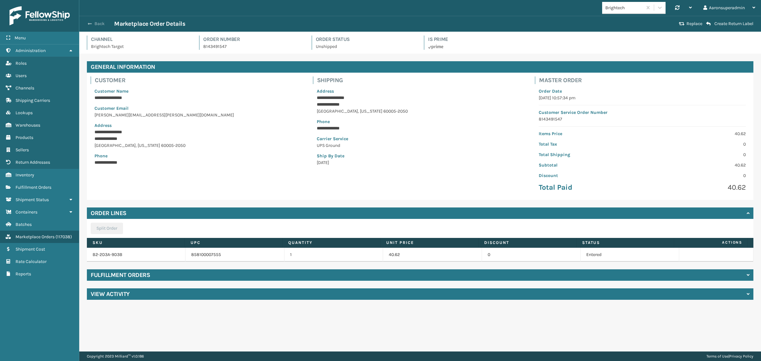
click at [97, 24] on button "Back" at bounding box center [99, 24] width 29 height 6
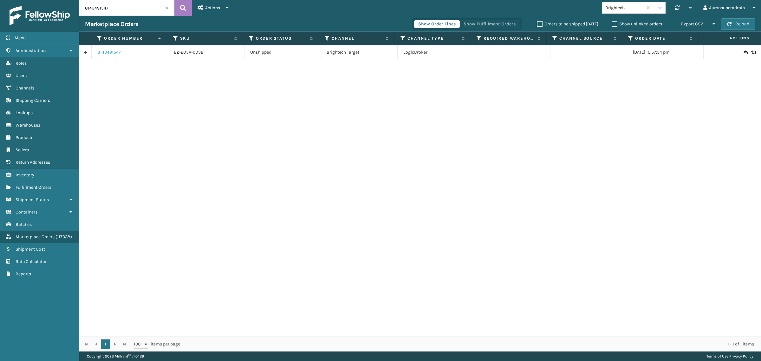
click at [113, 53] on link "8143491547" at bounding box center [108, 52] width 23 height 6
